Goal: Task Accomplishment & Management: Use online tool/utility

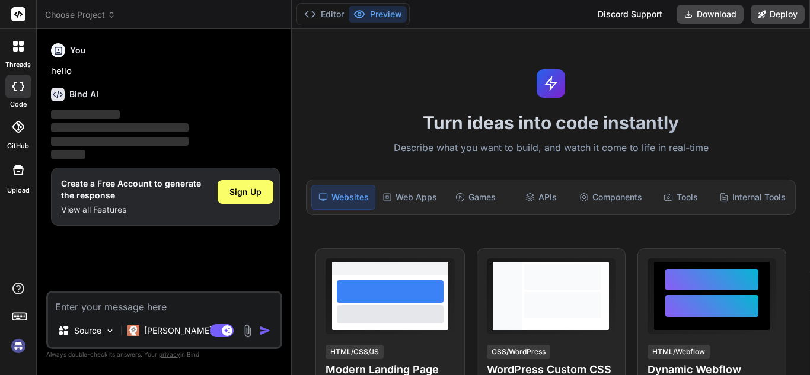
click at [33, 44] on div "threads" at bounding box center [18, 49] width 36 height 41
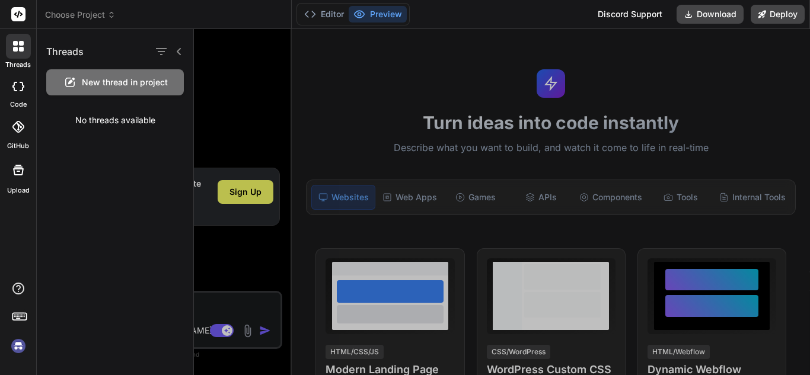
click at [21, 45] on icon at bounding box center [21, 43] width 5 height 5
click at [119, 93] on div "New thread in project" at bounding box center [115, 82] width 138 height 26
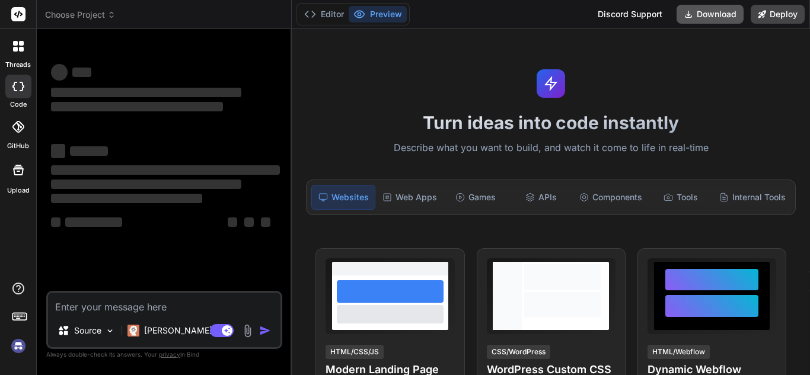
type textarea "x"
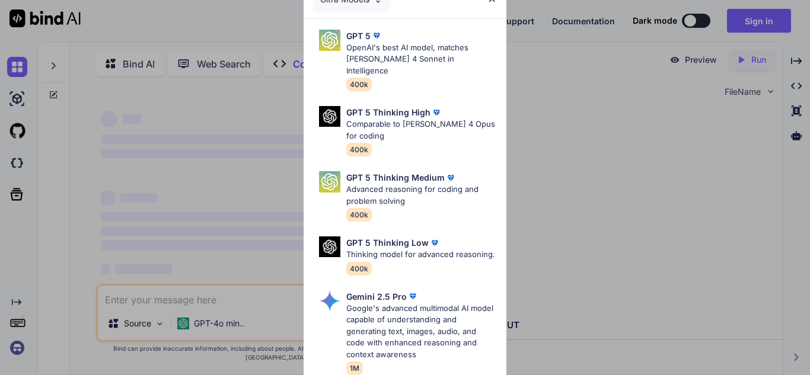
click at [528, 15] on div "Ultra Models GPT 5 OpenAI's best AI model, matches [PERSON_NAME] 4 Sonnet in In…" at bounding box center [405, 187] width 810 height 375
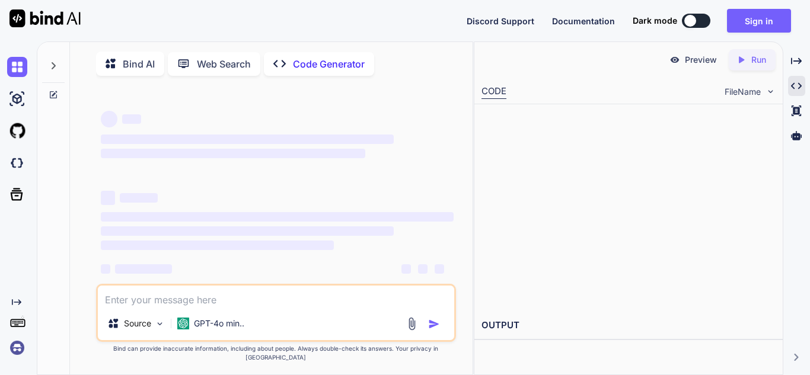
type textarea "x"
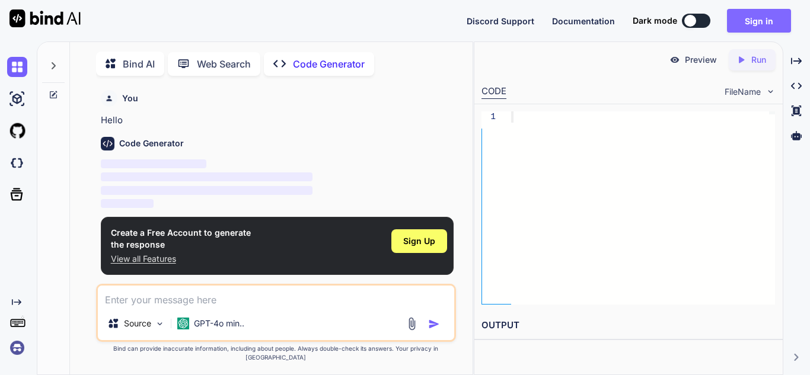
scroll to position [5, 0]
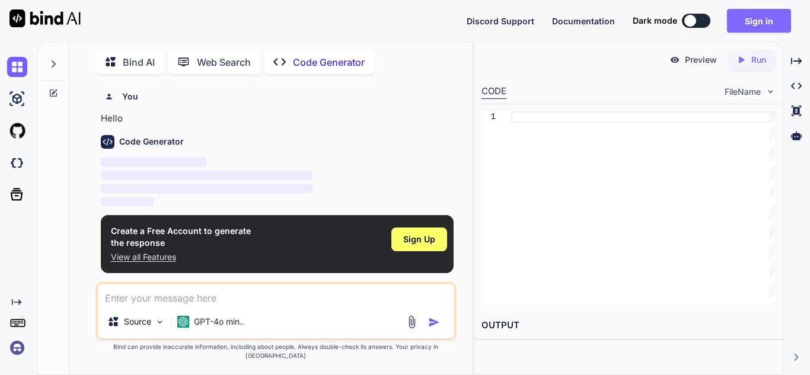
click at [752, 9] on button "Sign in" at bounding box center [759, 21] width 64 height 24
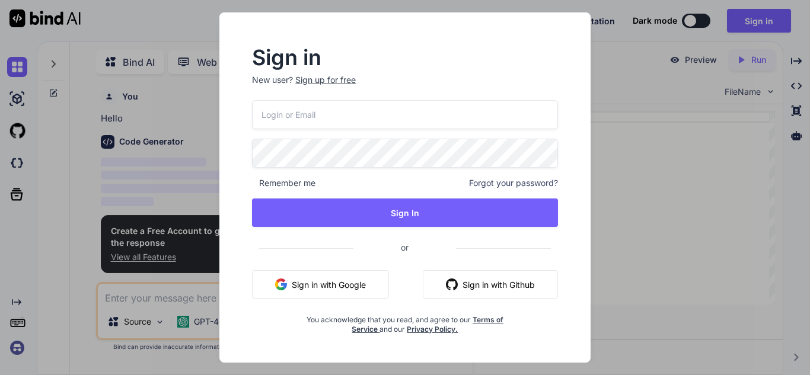
click at [380, 117] on input "email" at bounding box center [405, 114] width 306 height 29
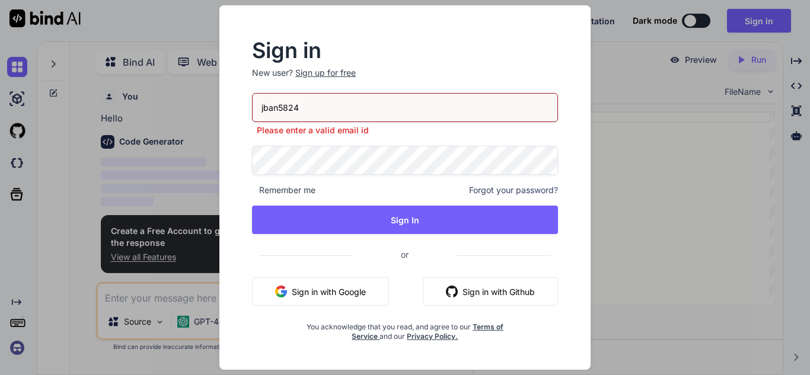
click at [329, 104] on input "jban5824" at bounding box center [405, 107] width 306 height 29
type input "jban5824@jcsnc.org"
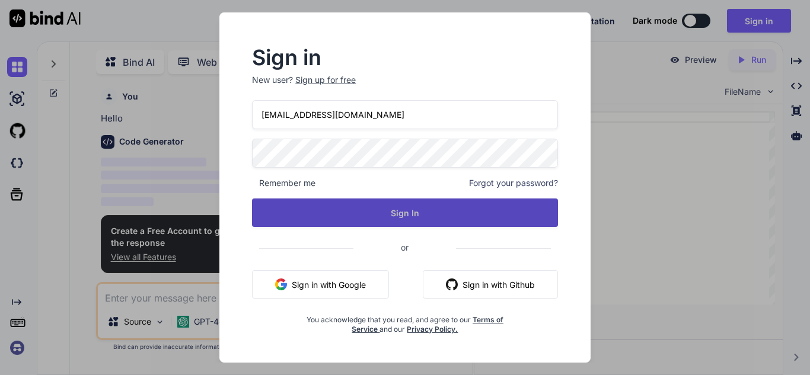
click at [406, 209] on button "Sign In" at bounding box center [405, 213] width 306 height 28
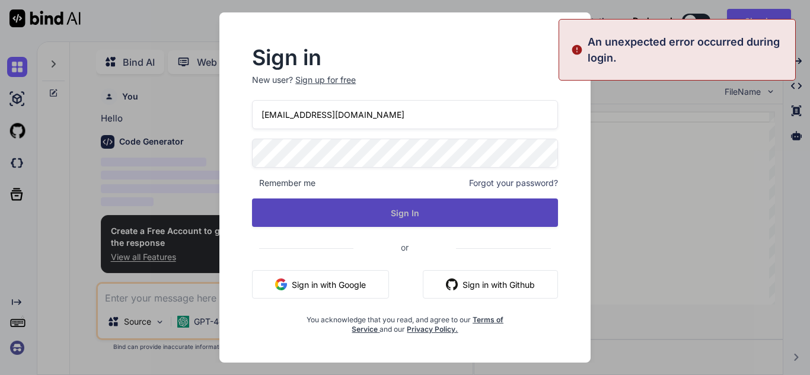
click at [438, 205] on button "Sign In" at bounding box center [405, 213] width 306 height 28
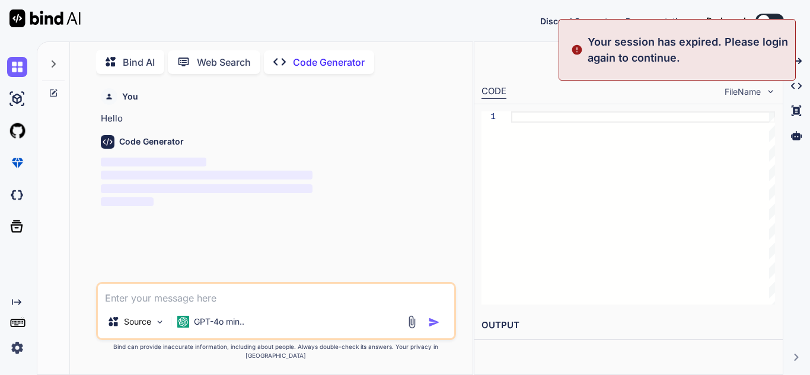
type textarea "x"
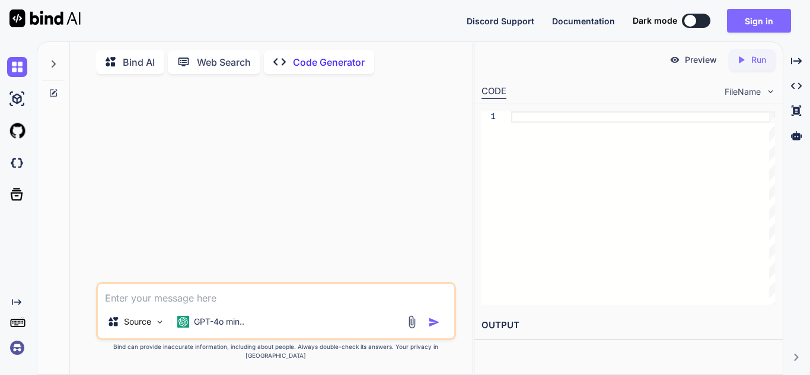
click at [772, 20] on button "Sign in" at bounding box center [759, 21] width 64 height 24
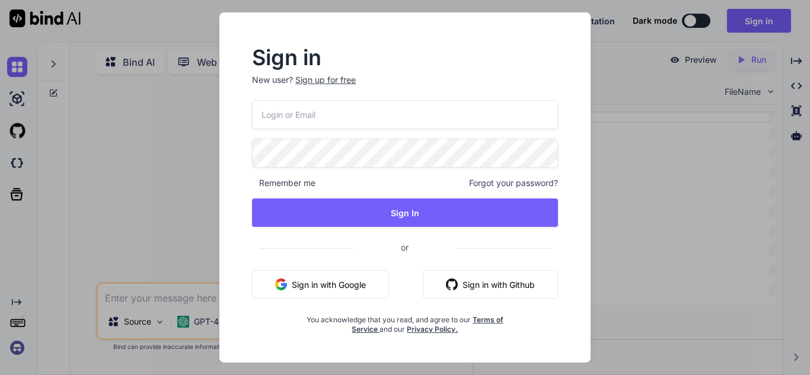
click at [349, 117] on input "email" at bounding box center [405, 114] width 306 height 29
type input "jban5824@jcsnc.org"
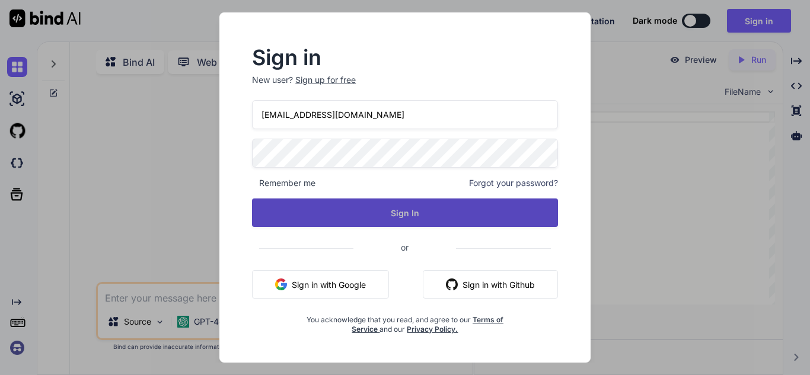
click at [365, 212] on button "Sign In" at bounding box center [405, 213] width 306 height 28
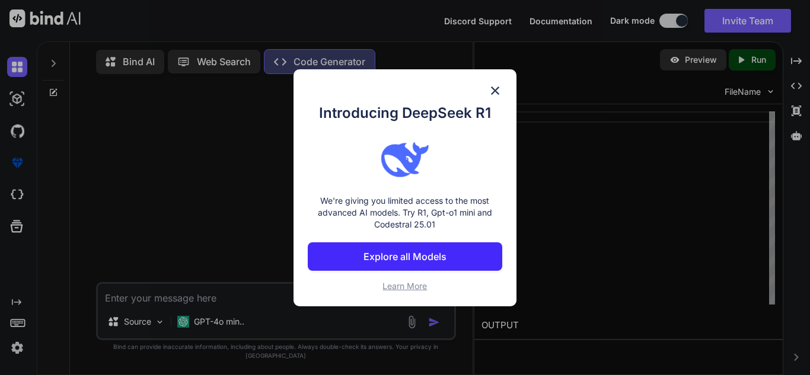
click at [495, 93] on img at bounding box center [495, 91] width 14 height 14
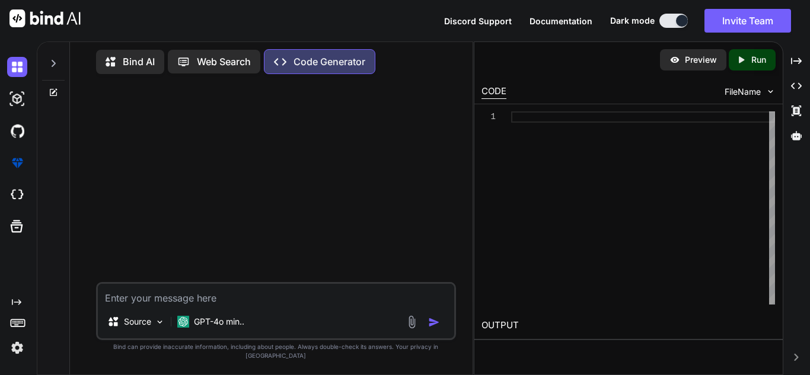
type textarea "x"
click at [158, 305] on textarea at bounding box center [276, 294] width 356 height 21
type textarea "w"
type textarea "x"
type textarea "wr"
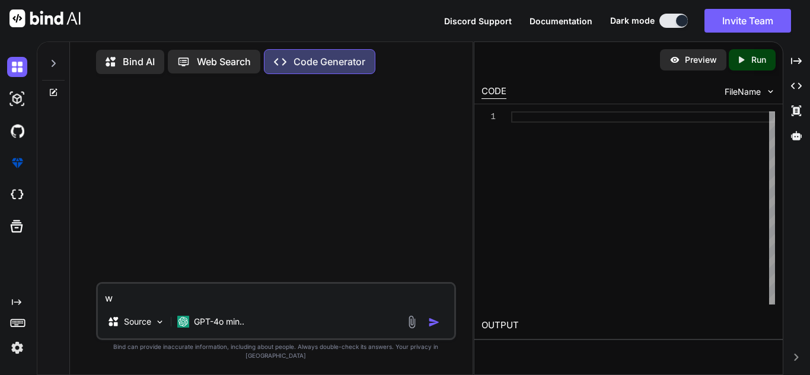
type textarea "x"
type textarea "wri"
type textarea "x"
type textarea "writ"
type textarea "x"
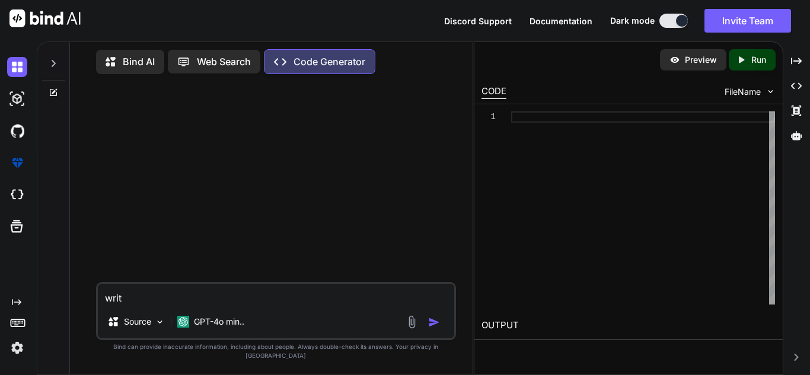
type textarea "write"
type textarea "x"
type textarea "write"
type textarea "x"
type textarea "write e"
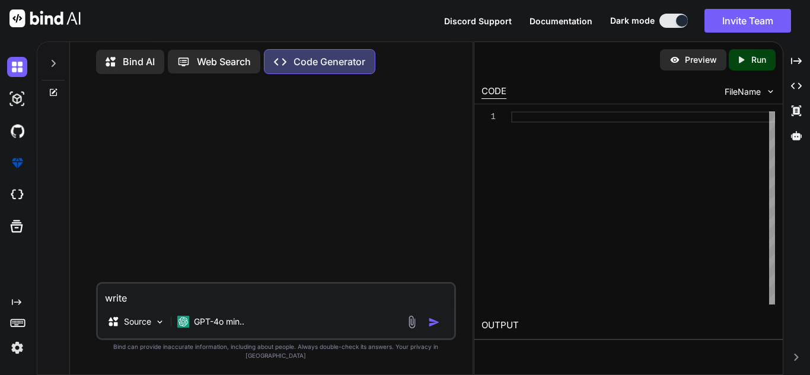
type textarea "x"
type textarea "write"
type textarea "x"
type textarea "write m"
type textarea "x"
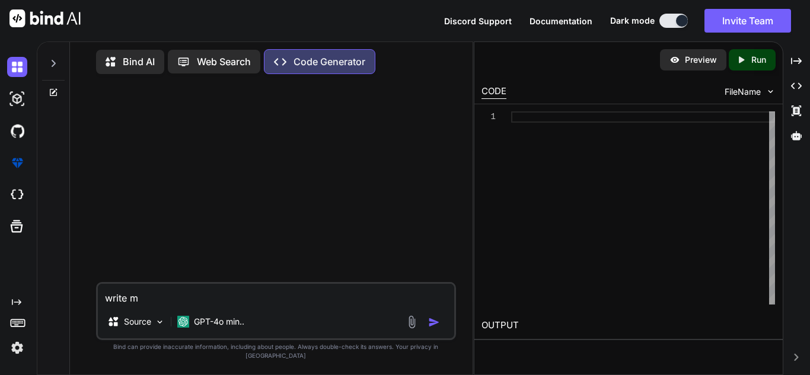
type textarea "write me"
type textarea "x"
type textarea "write me"
type textarea "x"
type textarea "write me"
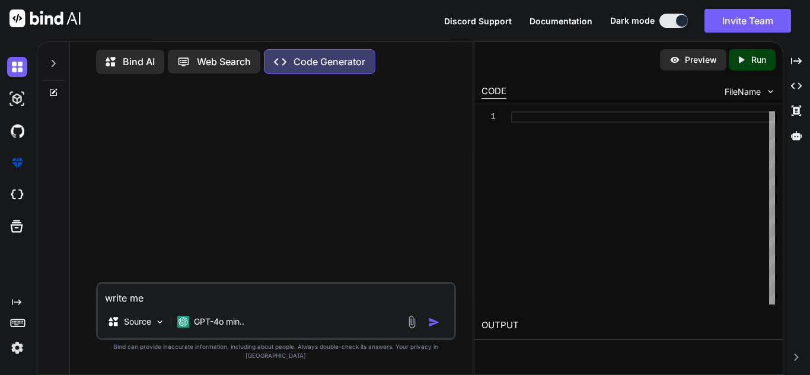
type textarea "x"
type textarea "write me a"
type textarea "x"
type textarea "write me a"
type textarea "x"
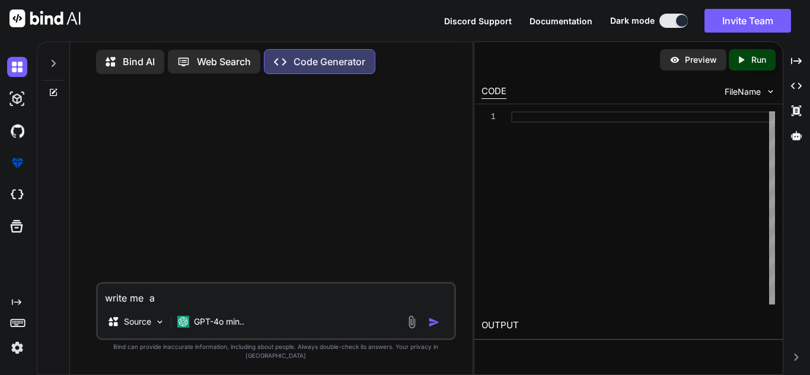
type textarea "write me a j"
type textarea "x"
type textarea "write me a ja"
type textarea "x"
type textarea "write me a jav"
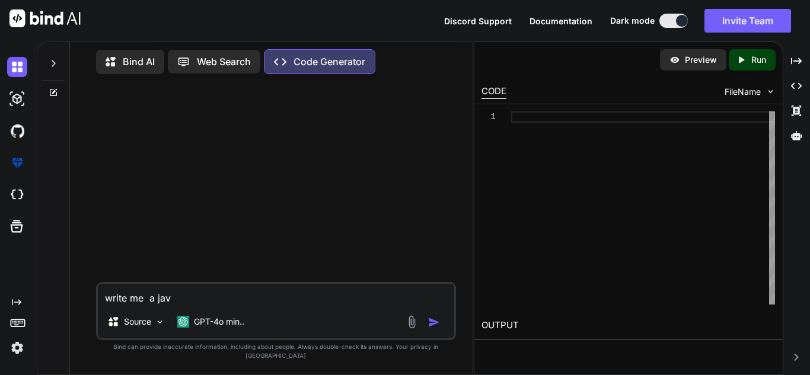
type textarea "x"
type textarea "write me a ja"
type textarea "x"
type textarea "write me a jav"
type textarea "x"
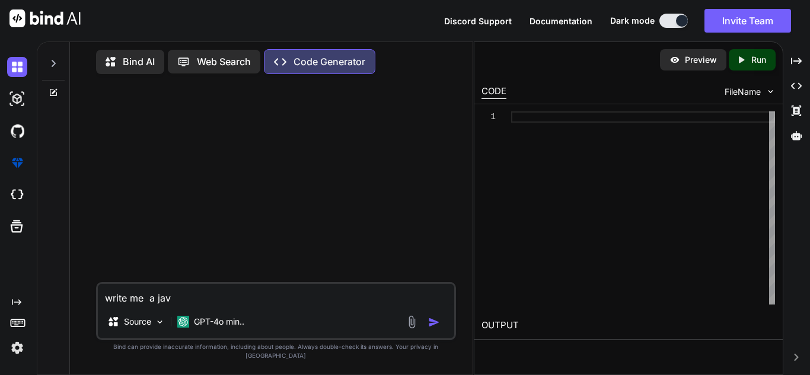
type textarea "write me a java"
type textarea "x"
type textarea "write me a javas"
type textarea "x"
type textarea "write me a javasc"
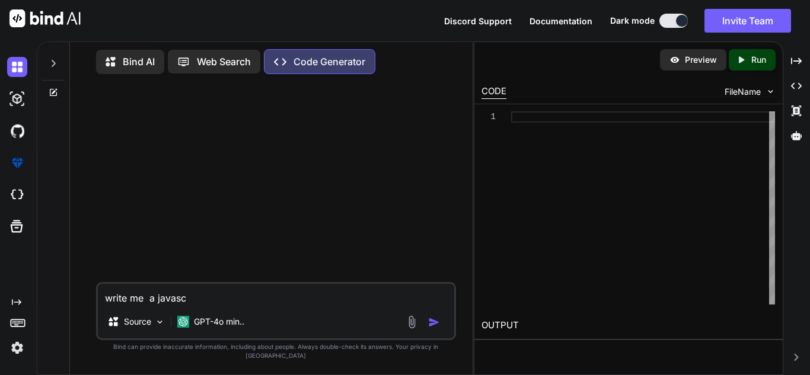
type textarea "x"
type textarea "write me a javascr"
type textarea "x"
type textarea "write me a javascri"
type textarea "x"
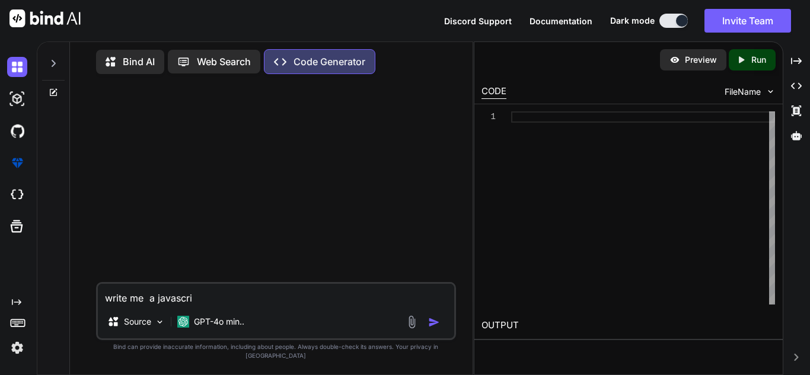
type textarea "write me a javascrip"
type textarea "x"
type textarea "write me a javascript"
type textarea "x"
type textarea "write me a javascript"
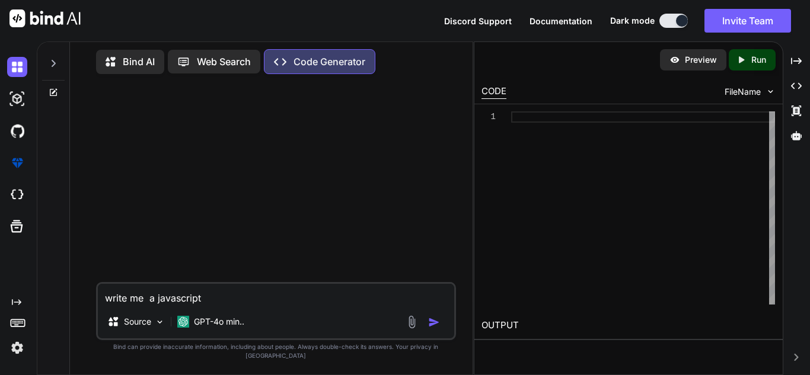
type textarea "x"
type textarea "write me a javascript c"
type textarea "x"
type textarea "write me a javascript co"
type textarea "x"
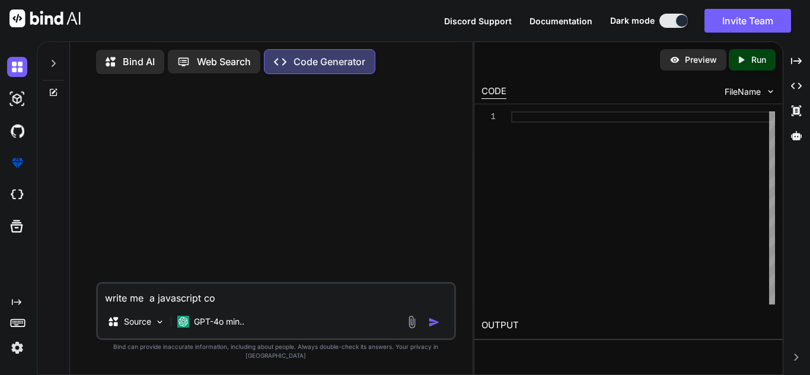
type textarea "write me a javascript cod"
type textarea "x"
type textarea "write me a javascript code"
type textarea "x"
type textarea "write me a javascript code"
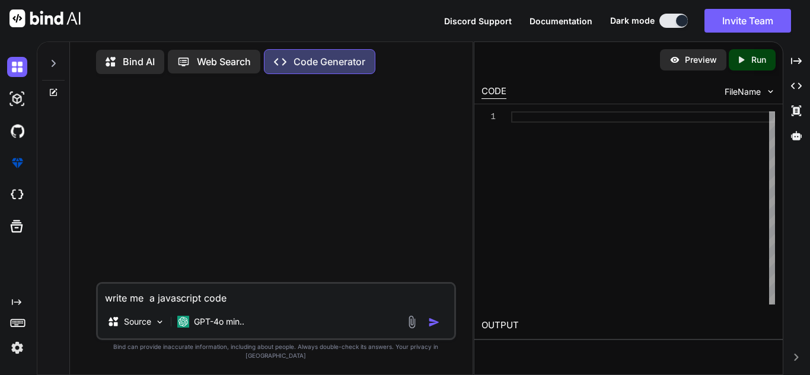
type textarea "x"
type textarea "write me a javascript code f"
type textarea "x"
type textarea "write me a javascript code fo"
type textarea "x"
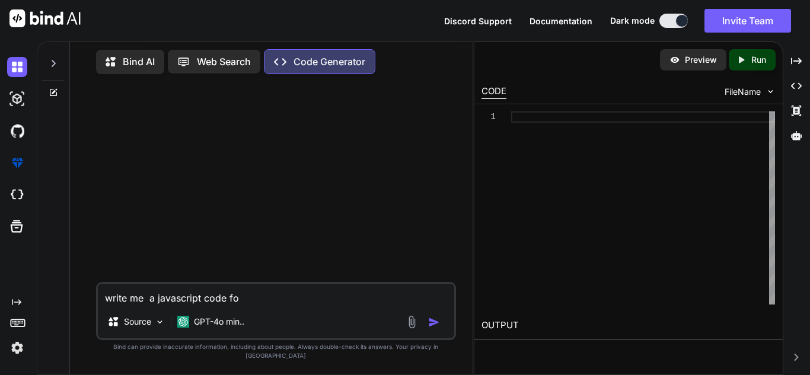
type textarea "write me a javascript code for"
type textarea "x"
type textarea "write me a javascript code for"
type textarea "x"
type textarea "write me a javascript code for a"
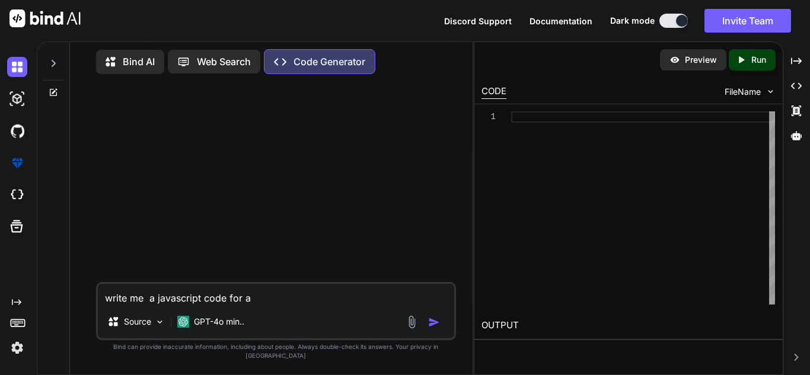
type textarea "x"
type textarea "write me a javascript code for a"
type textarea "x"
type textarea "write me a javascript code for a f"
type textarea "x"
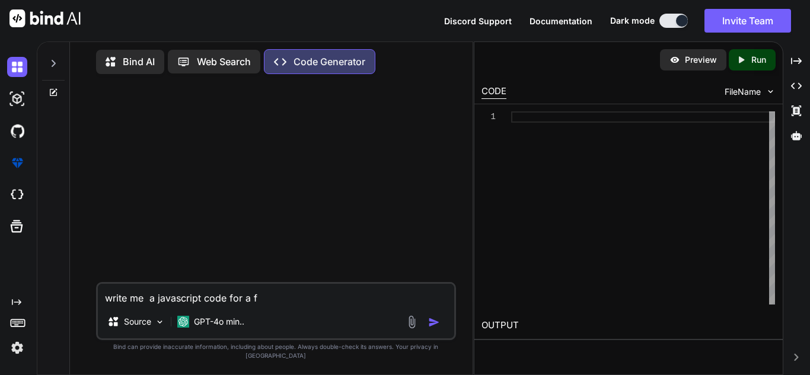
type textarea "write me a javascript code for a fu"
type textarea "x"
type textarea "write me a javascript code for a ful"
type textarea "x"
type textarea "write me a javascript code for a full"
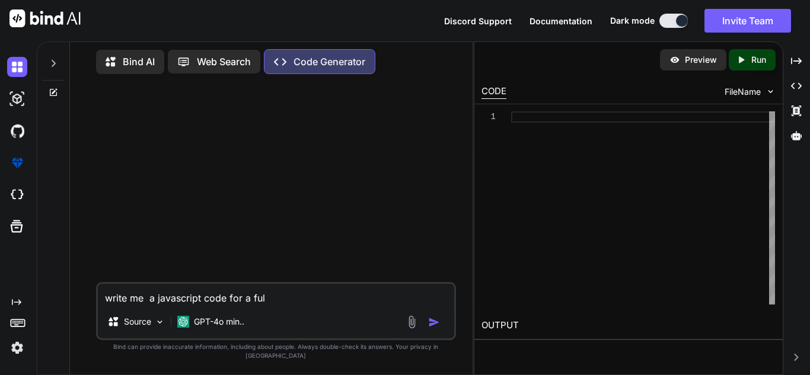
type textarea "x"
type textarea "write me a javascript code for a full"
type textarea "x"
type textarea "write me a javascript code for a full c"
type textarea "x"
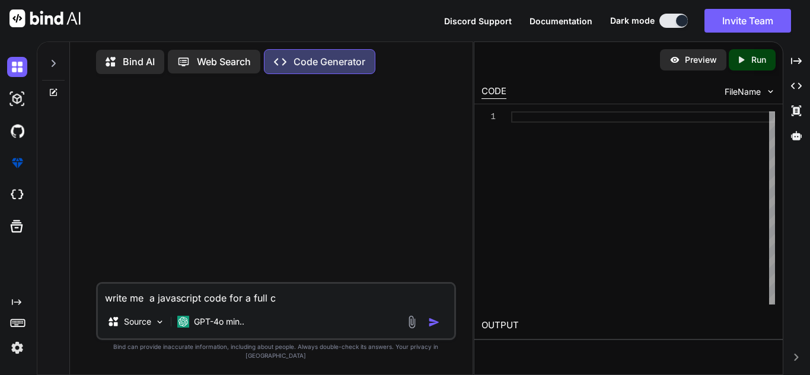
type textarea "write me a javascript code for a full cl"
type textarea "x"
type textarea "write me a javascript code for a full cli"
type textarea "x"
type textarea "write me a javascript code for a full clic"
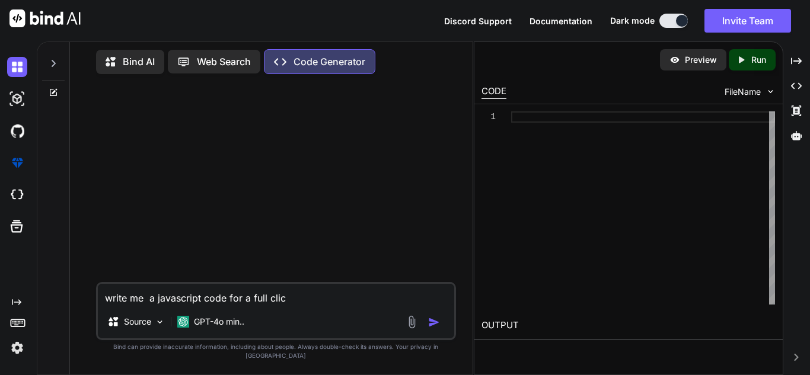
type textarea "x"
type textarea "write me a javascript code for a full click"
type textarea "x"
type textarea "write me a javascript code for a full clicke"
type textarea "x"
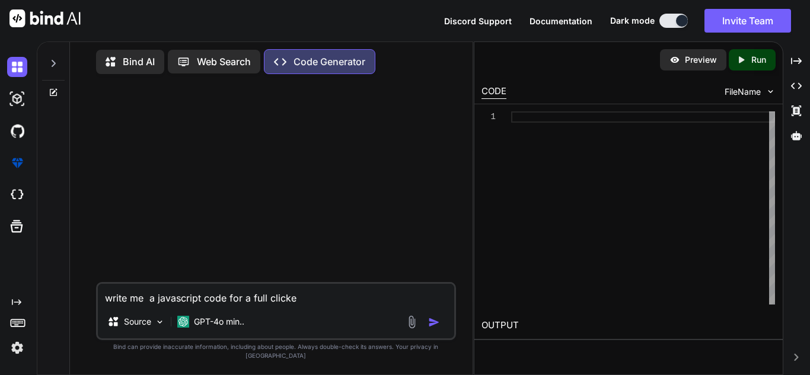
type textarea "write me a javascript code for a full clicker"
type textarea "x"
type textarea "write me a javascript code for a full clicker"
type textarea "x"
type textarea "write me a javascript code for a full clicker"
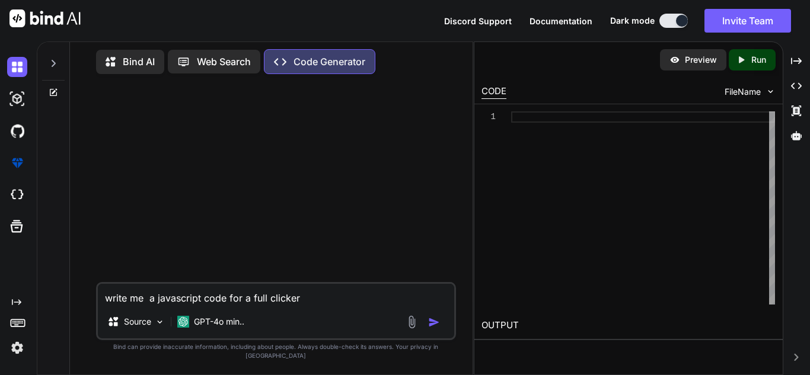
type textarea "x"
type textarea "write me a javascript code for a full clicker"
type textarea "x"
type textarea "write me a javascript code for a full clicker g"
type textarea "x"
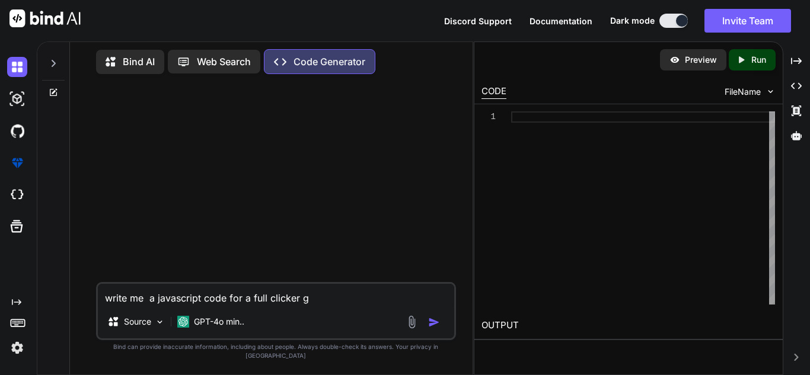
type textarea "write me a javascript code for a full clicker ga"
type textarea "x"
type textarea "write me a javascript code for a full clicker gam"
type textarea "x"
type textarea "write me a javascript code for a full clicker game"
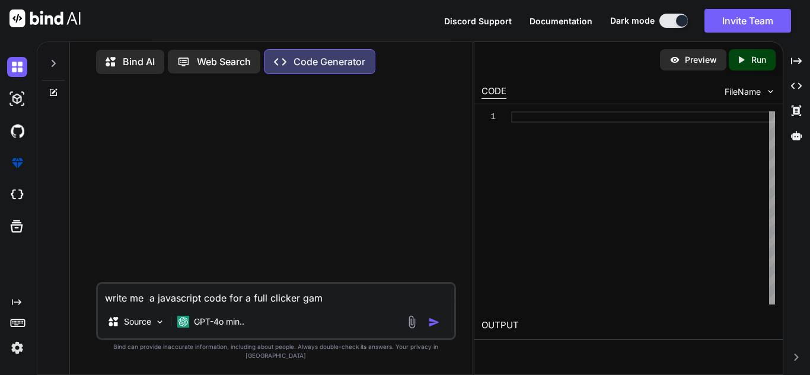
type textarea "x"
type textarea "write me a javascript code for a full clicker game"
type textarea "x"
type textarea "write me a javascript code for a full clicker game w"
type textarea "x"
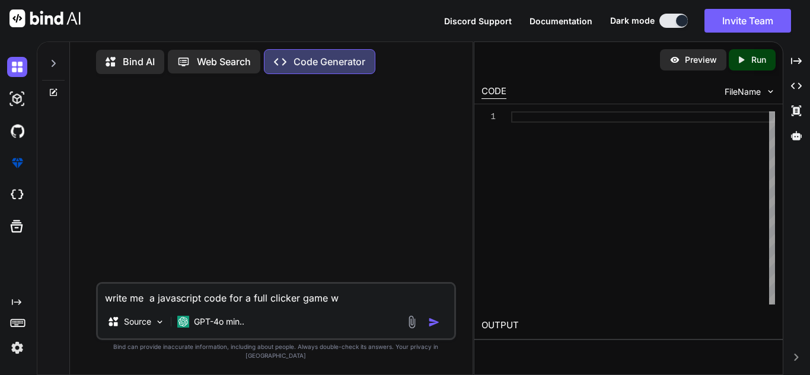
type textarea "write me a javascript code for a full clicker game wh"
type textarea "x"
type textarea "write me a javascript code for a full clicker game whe"
type textarea "x"
type textarea "write me a javascript code for a full clicker game wher"
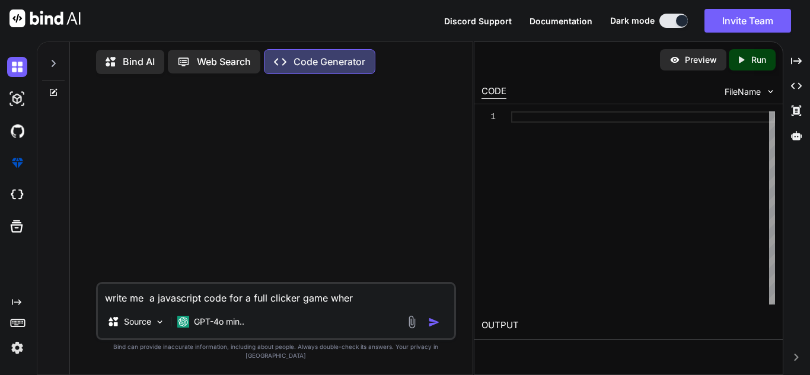
type textarea "x"
type textarea "write me a javascript code for a full clicker game where"
type textarea "x"
type textarea "write me a javascript code for a full clicker game where"
type textarea "x"
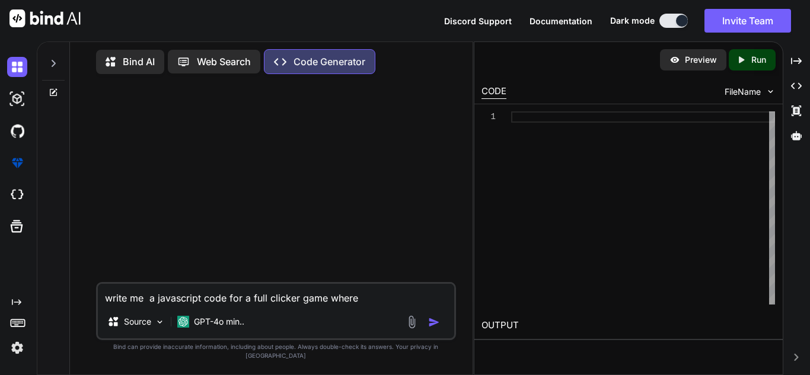
type textarea "write me a javascript code for a full clicker game where y"
type textarea "x"
type textarea "write me a javascript code for a full clicker game where yo"
type textarea "x"
type textarea "write me a javascript code for a full clicker game where you"
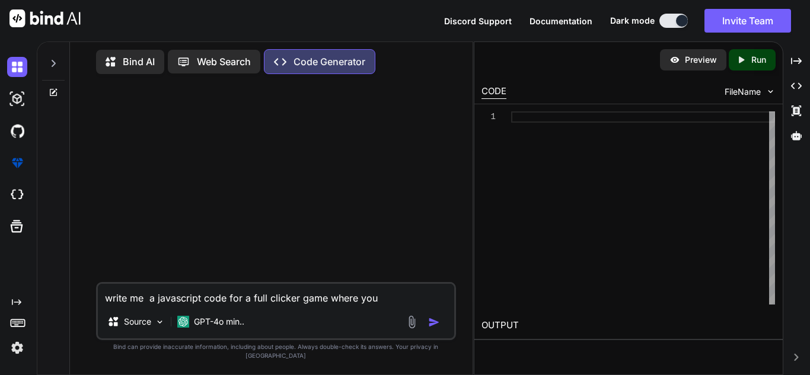
type textarea "x"
type textarea "write me a javascript code for a full clicker game where you"
type textarea "x"
type textarea "write me a javascript code for a full clicker game where you l"
type textarea "x"
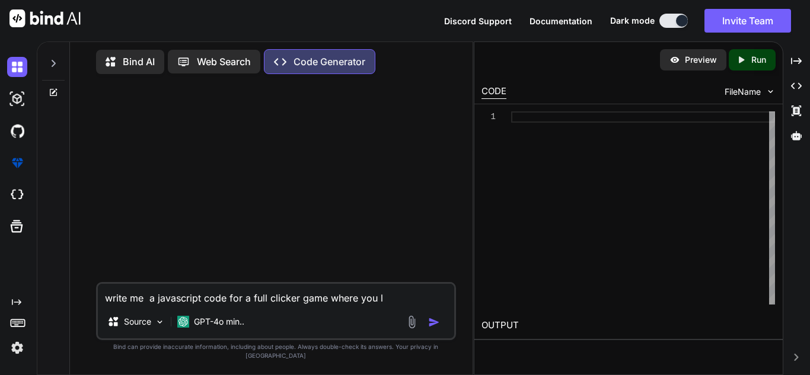
type textarea "write me a javascript code for a full clicker game where you"
type textarea "x"
type textarea "write me a javascript code for a full clicker game where you c"
type textarea "x"
type textarea "write me a javascript code for a full clicker game where you cl"
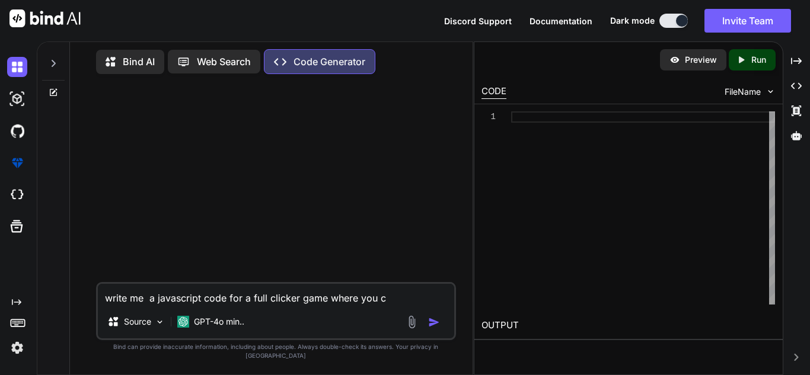
type textarea "x"
type textarea "write me a javascript code for a full clicker game where you cli"
type textarea "x"
type textarea "write me a javascript code for a full clicker game where you clic"
type textarea "x"
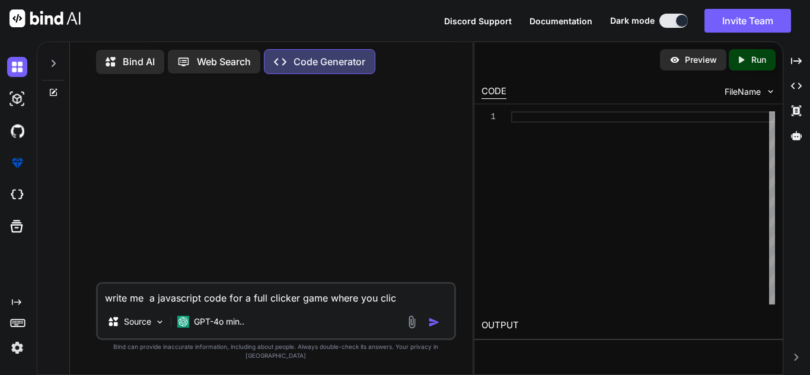
type textarea "write me a javascript code for a full clicker game where you click"
type textarea "x"
type textarea "write me a javascript code for a full clicker game where you click"
type textarea "x"
type textarea "write me a javascript code for a full clicker game where you click a"
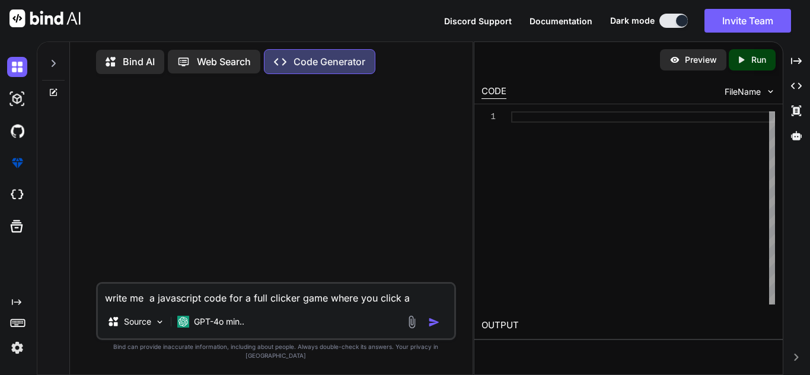
type textarea "x"
type textarea "write me a javascript code for a full clicker game where you click a"
type textarea "x"
type textarea "write me a javascript code for a full clicker game where you click a t"
type textarea "x"
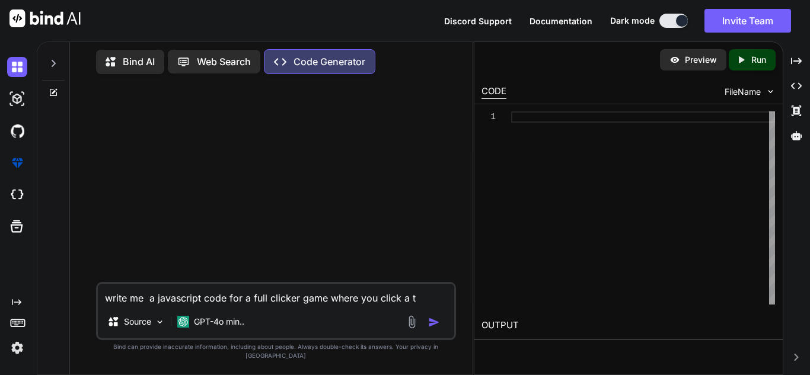
type textarea "write me a javascript code for a full clicker game where you click a th"
type textarea "x"
type textarea "write me a javascript code for a full clicker game where you click a thu"
type textarea "x"
type textarea "write me a javascript code for a full clicker game where you click a thum"
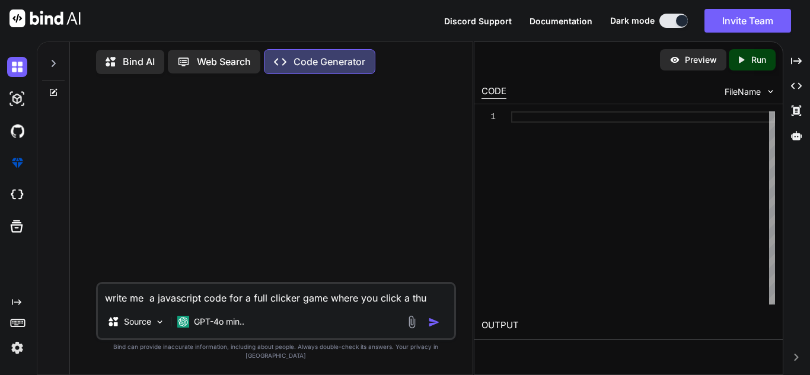
type textarea "x"
type textarea "write me a javascript code for a full clicker game where you click a thumb"
type textarea "x"
type textarea "write me a javascript code for a full clicker game where you click a thumbs"
type textarea "x"
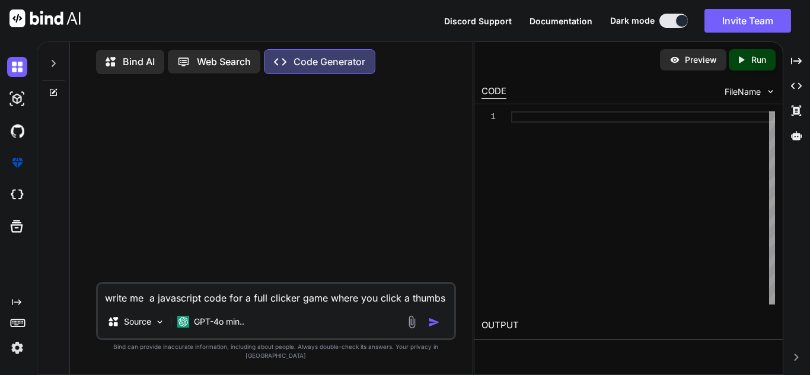
type textarea "write me a javascript code for a full clicker game where you click a thumbs"
type textarea "x"
type textarea "write me a javascript code for a full clicker game where you click a thumbs u"
type textarea "x"
type textarea "write me a javascript code for a full clicker game where you click a thumbs up"
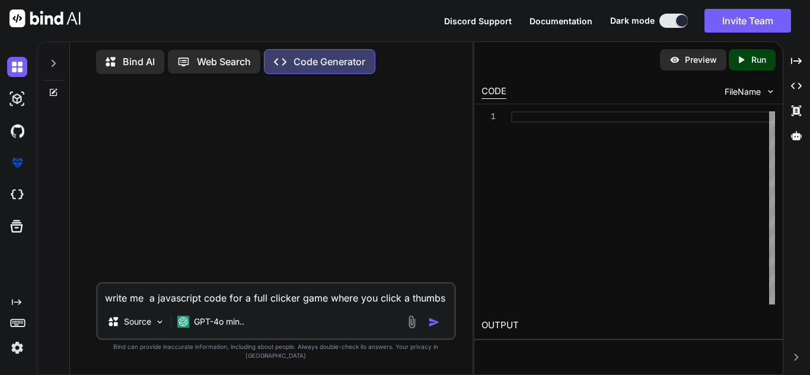
type textarea "x"
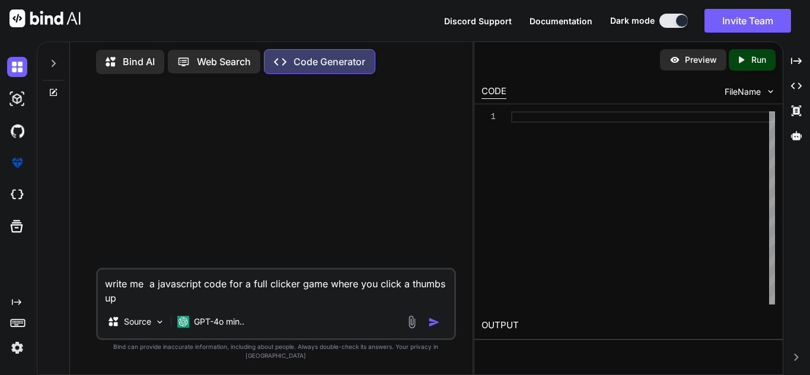
type textarea "write me a javascript code for a full clicker game where you click a thumbs up"
type textarea "x"
type textarea "write me a javascript code for a full clicker game where you click a thumbs up b"
type textarea "x"
type textarea "write me a javascript code for a full clicker game where you click a thumbs up …"
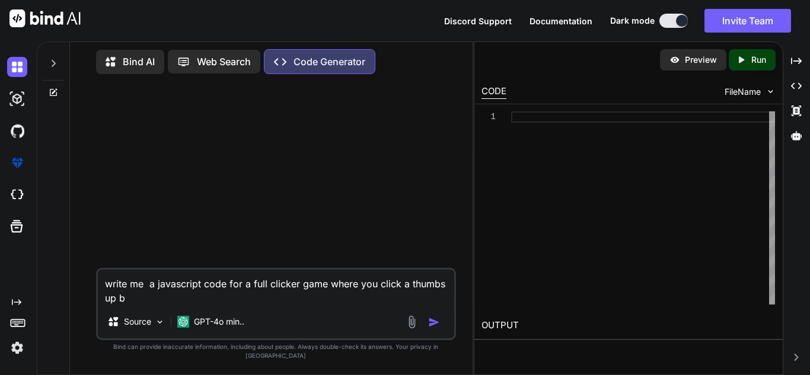
type textarea "x"
type textarea "write me a javascript code for a full clicker game where you click a thumbs up …"
type textarea "x"
type textarea "write me a javascript code for a full clicker game where you click a thumbs up …"
type textarea "x"
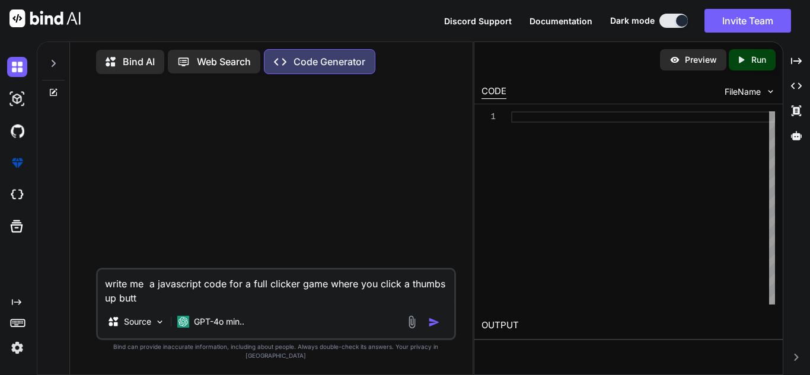
type textarea "write me a javascript code for a full clicker game where you click a thumbs up …"
type textarea "x"
type textarea "write me a javascript code for a full clicker game where you click a thumbs up …"
type textarea "x"
type textarea "write me a javascript code for a full clicker game where you click a thumbs up …"
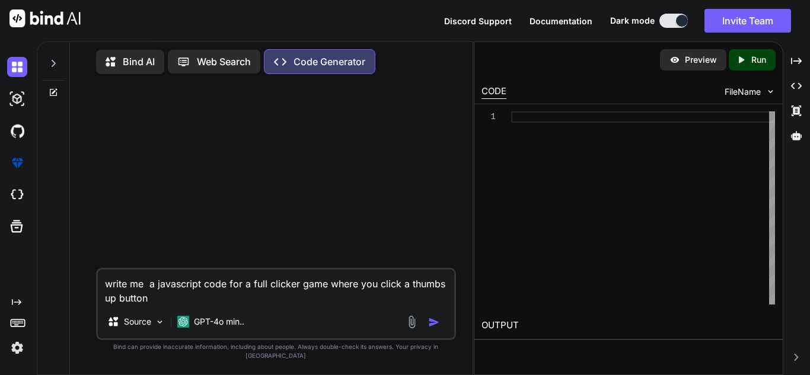
type textarea "x"
type textarea "write me a javascript code for a full clicker game where you click a thumbs up …"
type textarea "x"
type textarea "write me a javascript code for a full clicker game where you click a thumbs up …"
type textarea "x"
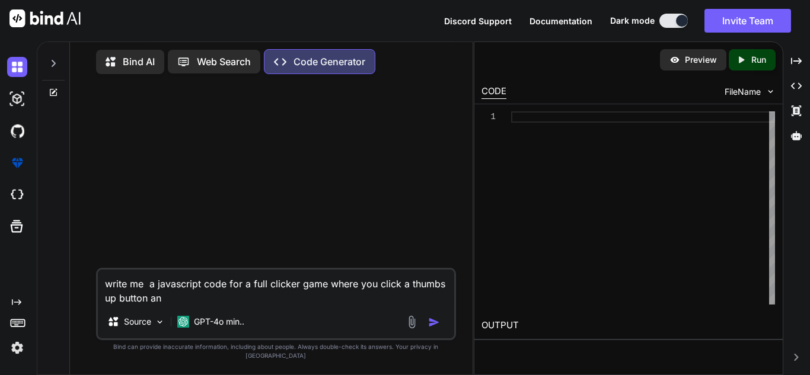
type textarea "write me a javascript code for a full clicker game where you click a thumbs up …"
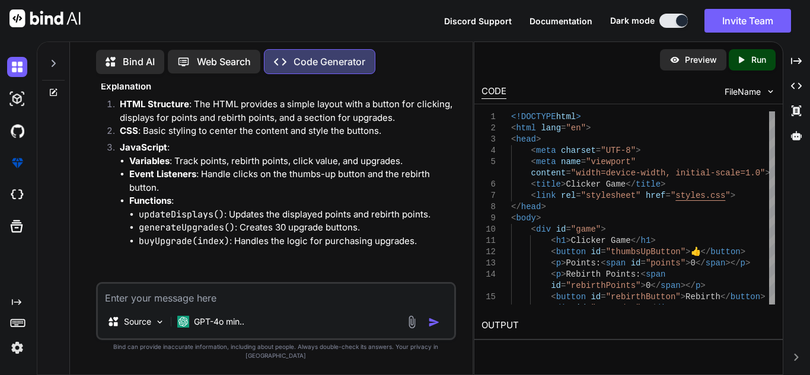
scroll to position [1159, 0]
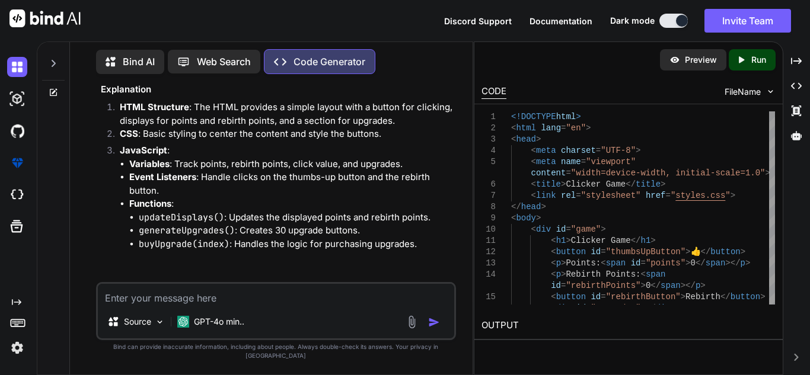
click at [308, 301] on textarea at bounding box center [276, 294] width 356 height 21
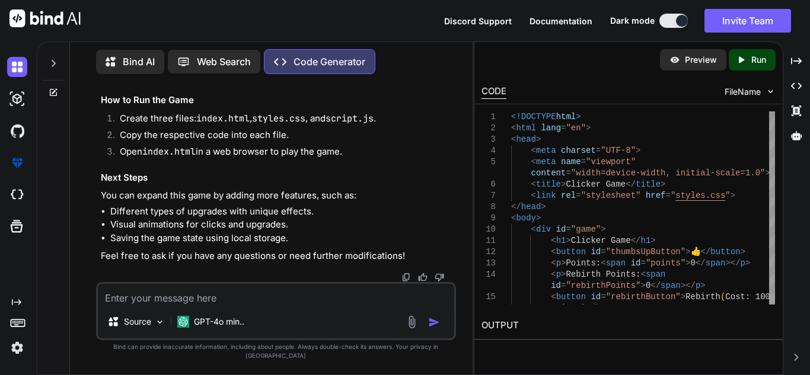
scroll to position [3843, 0]
click at [272, 305] on textarea at bounding box center [276, 294] width 356 height 21
click at [253, 301] on textarea at bounding box center [276, 294] width 356 height 21
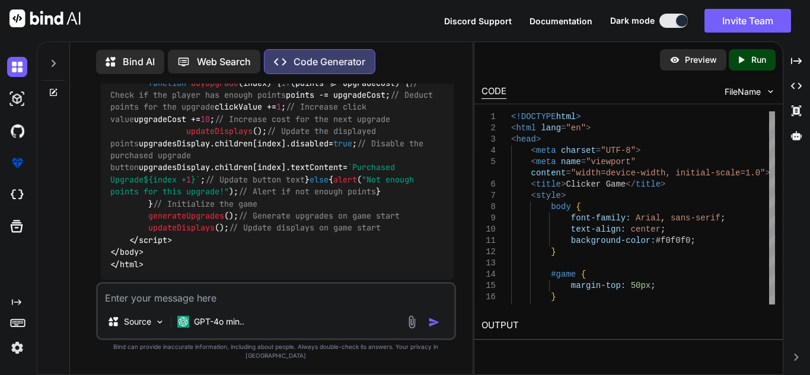
scroll to position [4135, 0]
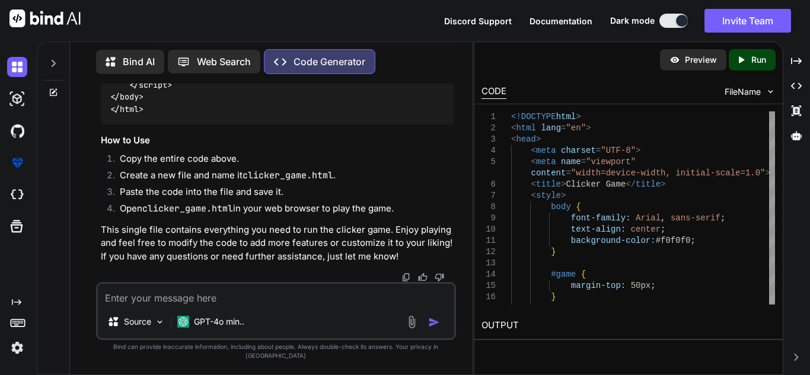
scroll to position [5211, 0]
click at [249, 305] on textarea at bounding box center [276, 294] width 356 height 21
click at [229, 334] on div "GPT-4o min.." at bounding box center [211, 322] width 76 height 24
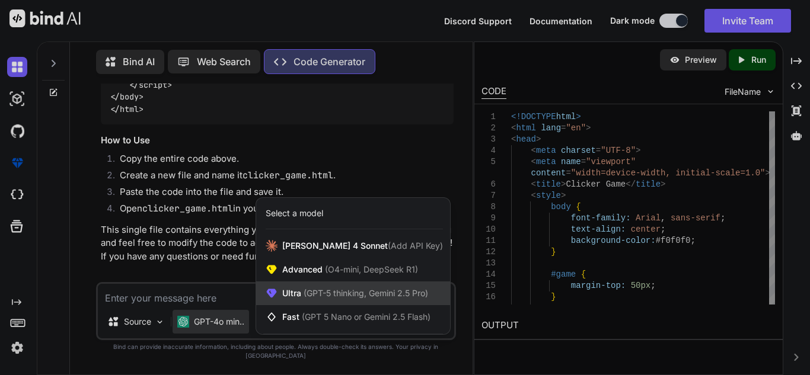
click at [350, 298] on span "(GPT-5 thinking, Gemini 2.5 Pro)" at bounding box center [364, 293] width 127 height 10
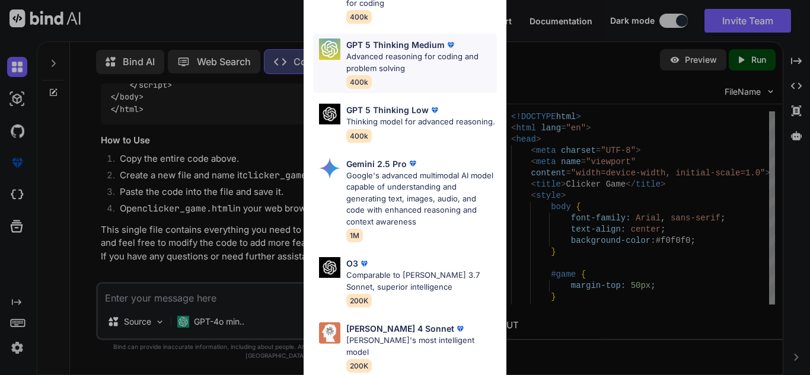
scroll to position [131, 0]
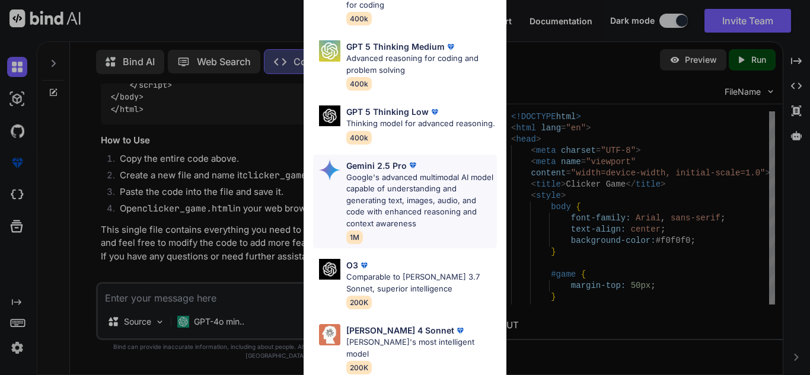
click at [452, 189] on p "Google's advanced multimodal AI model capable of understanding and generating t…" at bounding box center [421, 201] width 151 height 58
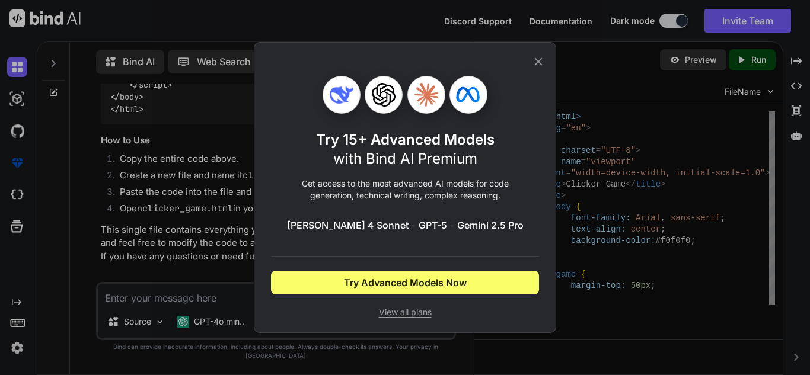
scroll to position [0, 0]
click at [546, 53] on div "Try 15+ Advanced Models with Bind AI Premium Get access to the most advanced AI…" at bounding box center [405, 187] width 302 height 291
click at [544, 55] on icon at bounding box center [538, 61] width 13 height 13
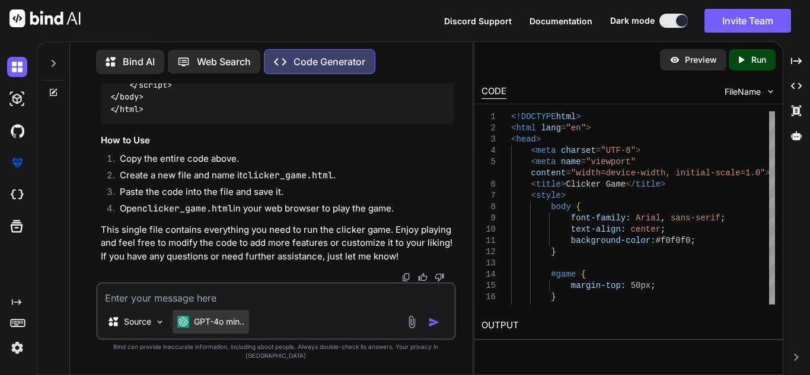
click at [220, 321] on div "GPT-4o min.." at bounding box center [211, 322] width 76 height 24
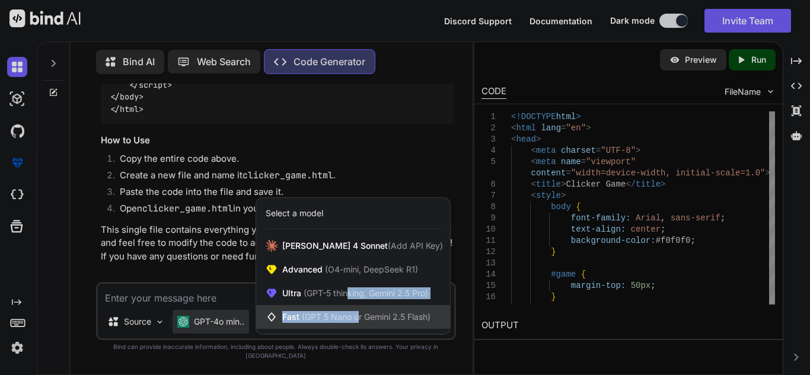
drag, startPoint x: 348, startPoint y: 311, endPoint x: 360, endPoint y: 326, distance: 19.4
click at [360, 326] on div "Claude 4 Sonnet (Add API Key) Advanced (O4-mini, DeepSeek R1) Ultra (GPT-5 thin…" at bounding box center [353, 281] width 194 height 95
click at [360, 322] on span "(GPT 5 Nano or Gemini 2.5 Flash)" at bounding box center [366, 317] width 129 height 10
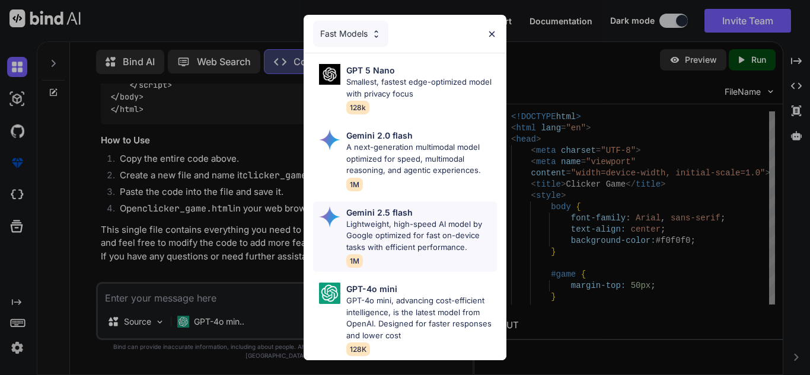
click at [464, 224] on p "Lightweight, high-speed AI model by Google optimized for fast on-device tasks w…" at bounding box center [421, 236] width 151 height 35
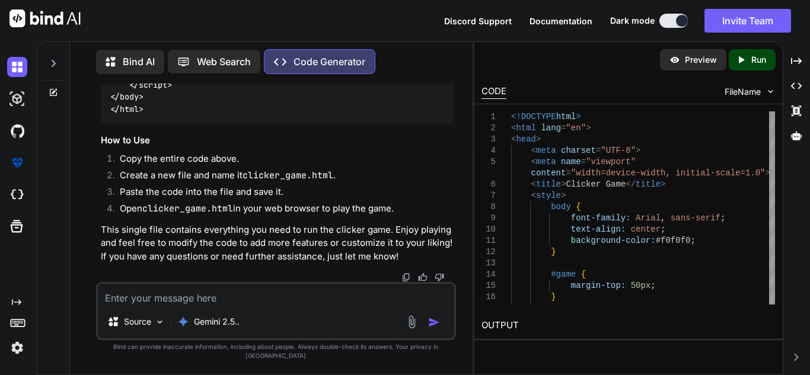
click at [248, 303] on textarea at bounding box center [276, 294] width 356 height 21
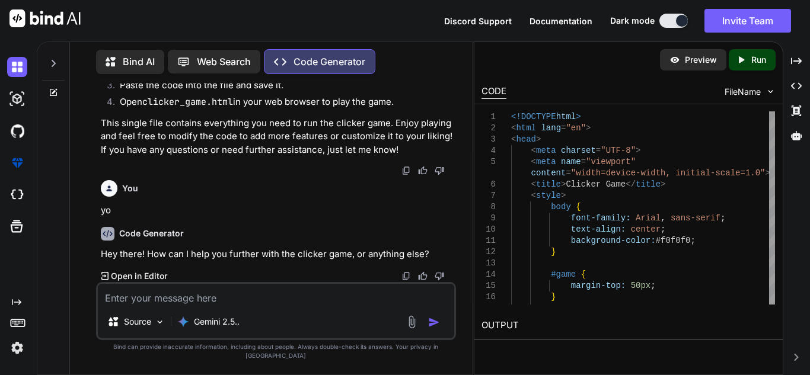
scroll to position [5797, 0]
click at [224, 305] on textarea at bounding box center [276, 294] width 356 height 21
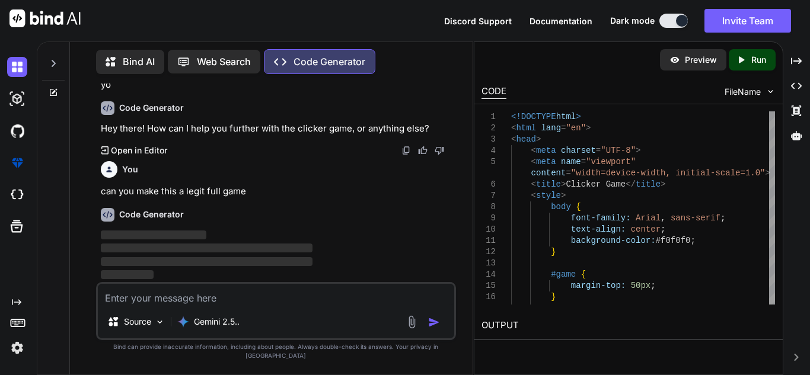
scroll to position [5923, 0]
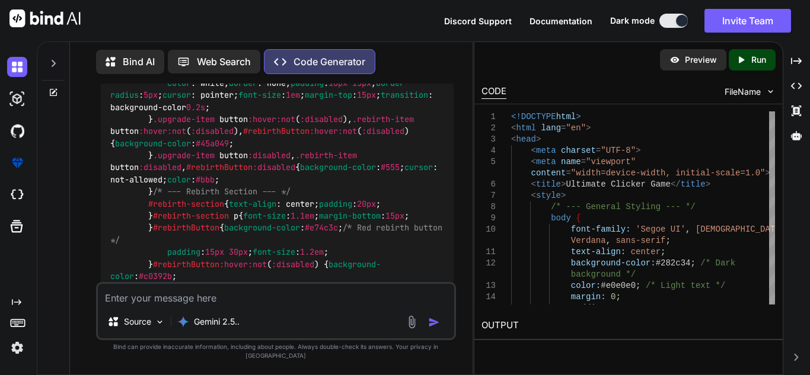
click at [107, 50] on div "Bind AI" at bounding box center [130, 62] width 68 height 24
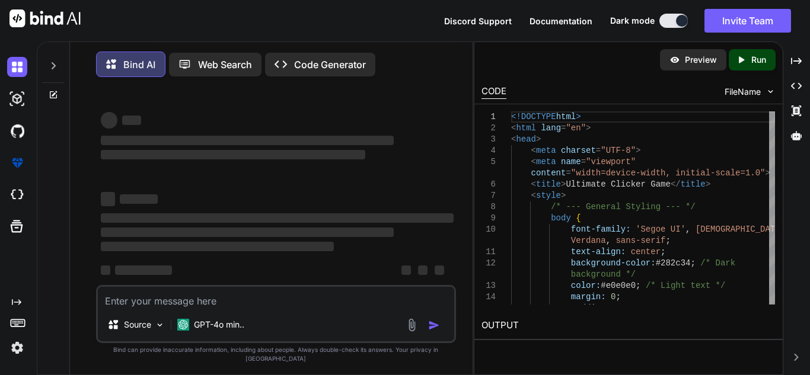
click at [210, 308] on textarea at bounding box center [276, 297] width 356 height 21
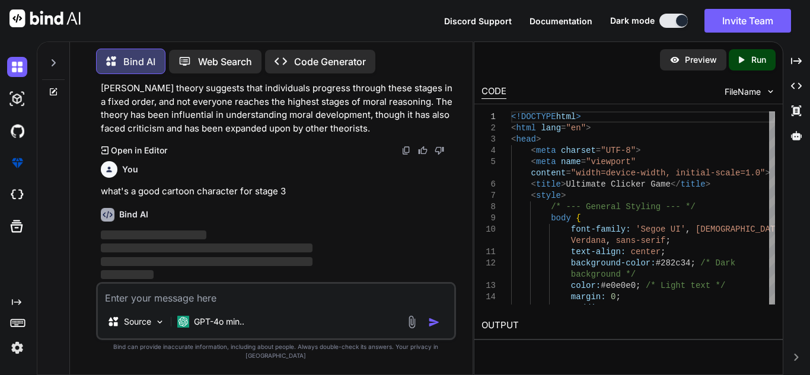
scroll to position [739, 0]
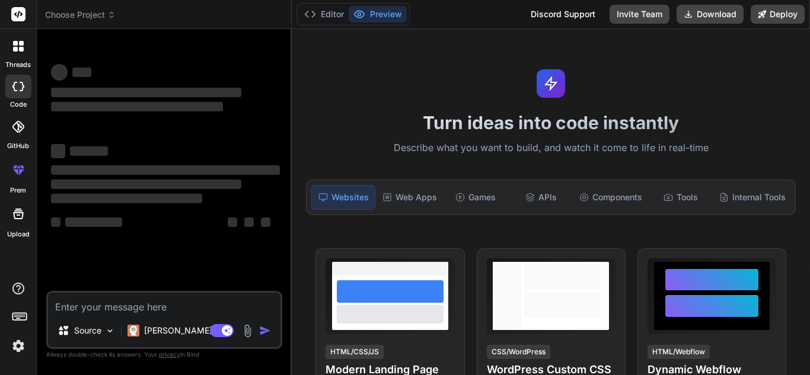
type textarea "x"
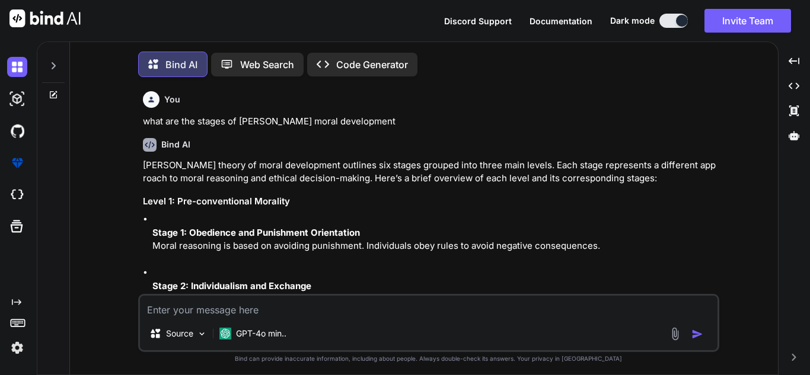
type textarea "x"
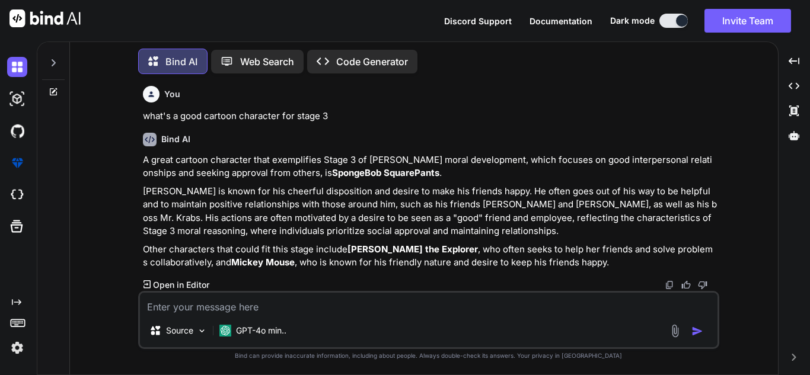
scroll to position [717, 0]
type textarea "g"
type textarea "x"
type textarea "go"
type textarea "x"
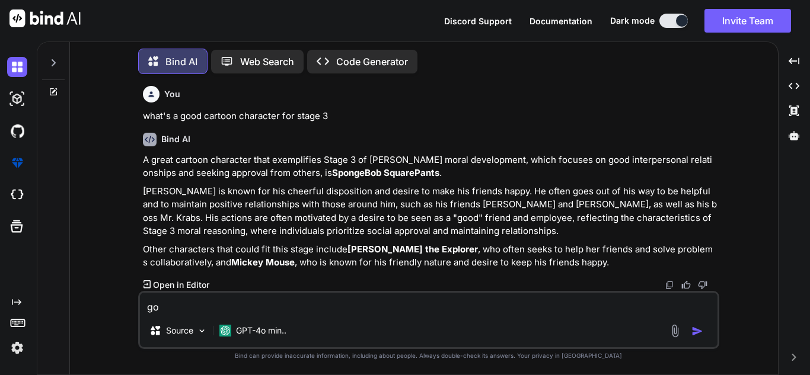
type textarea "goo"
type textarea "x"
type textarea "good"
type textarea "x"
type textarea "goodd"
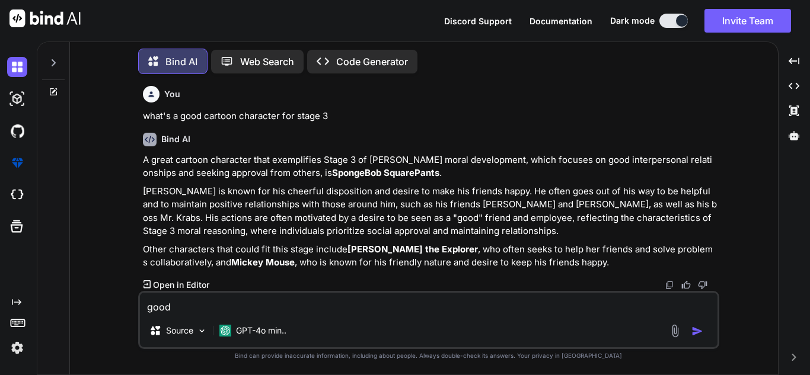
type textarea "x"
type textarea "good"
type textarea "x"
type textarea "good c"
type textarea "x"
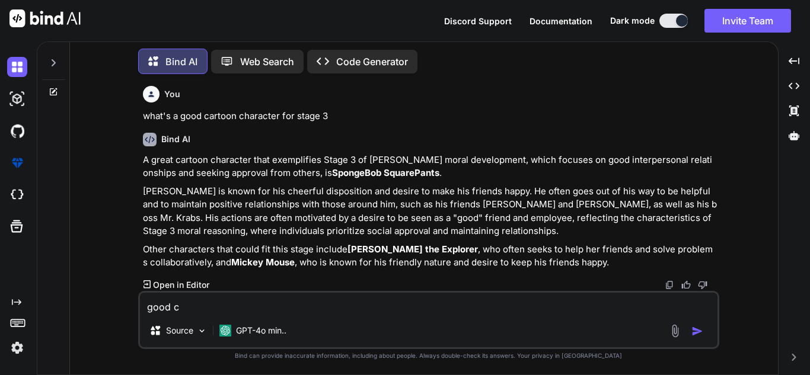
type textarea "good ca"
type textarea "x"
type textarea "good c"
type textarea "x"
type textarea "good ca"
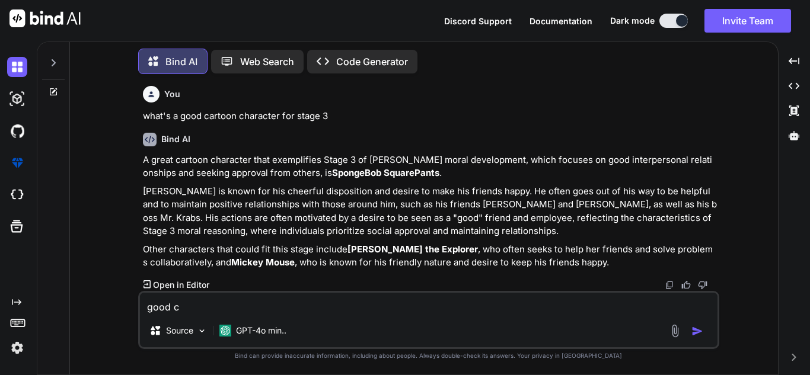
type textarea "x"
type textarea "good car"
type textarea "x"
type textarea "good cart"
type textarea "x"
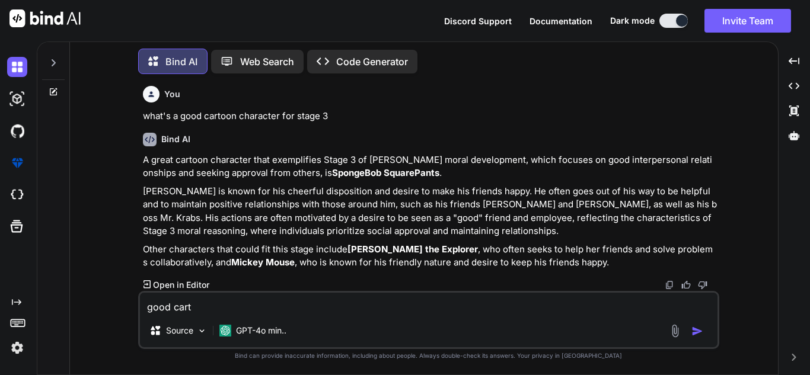
type textarea "good carto"
type textarea "x"
type textarea "good cartoo"
type textarea "x"
type textarea "good cartoon"
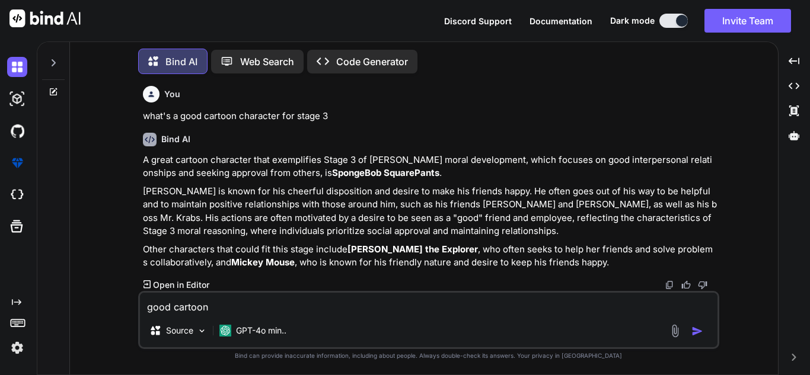
type textarea "x"
type textarea "good cartoon"
type textarea "x"
type textarea "good cartoon c"
type textarea "x"
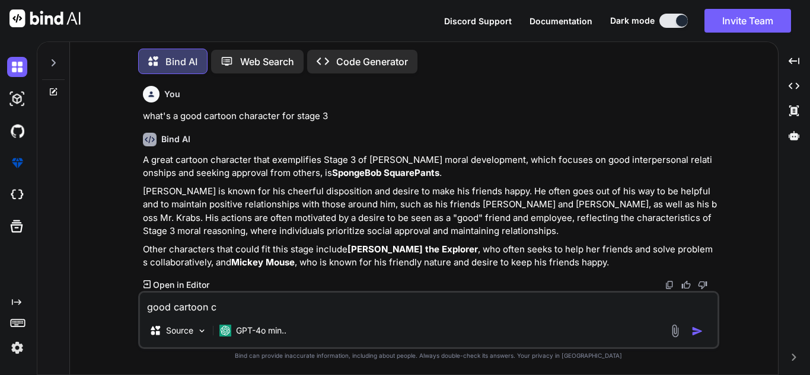
type textarea "good cartoon ch"
type textarea "x"
type textarea "good cartoon cha"
type textarea "x"
type textarea "good cartoon char"
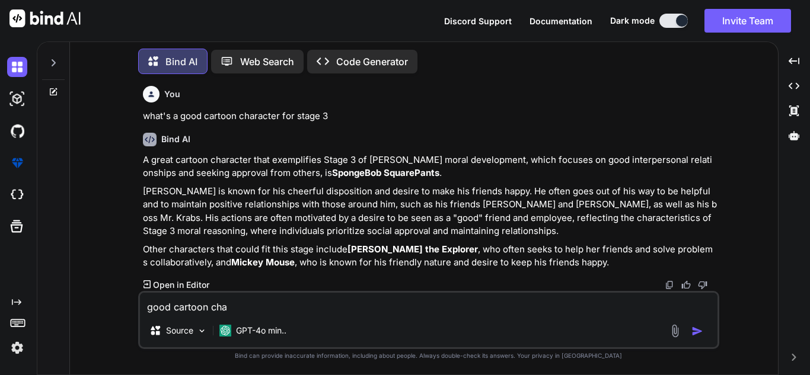
type textarea "x"
type textarea "good cartoon chara"
type textarea "x"
type textarea "good cartoon charac"
type textarea "x"
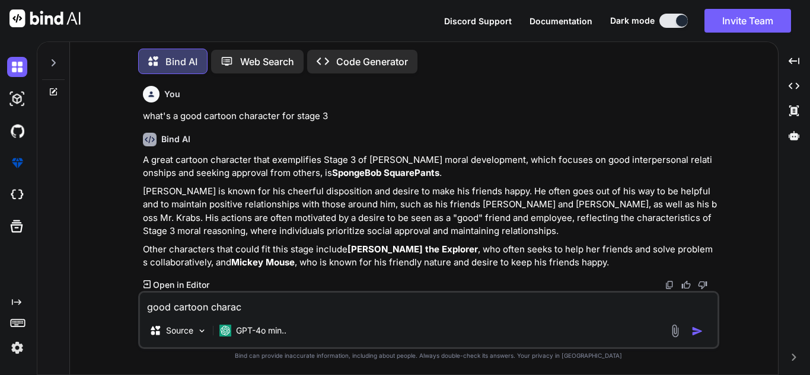
type textarea "good cartoon charact"
type textarea "x"
type textarea "good cartoon characte"
type textarea "x"
type textarea "good cartoon character"
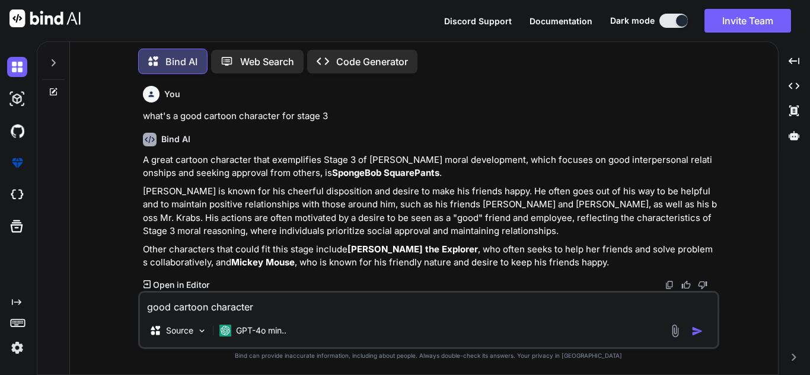
type textarea "x"
type textarea "good cartoon character"
type textarea "x"
type textarea "good cartoon character f"
type textarea "x"
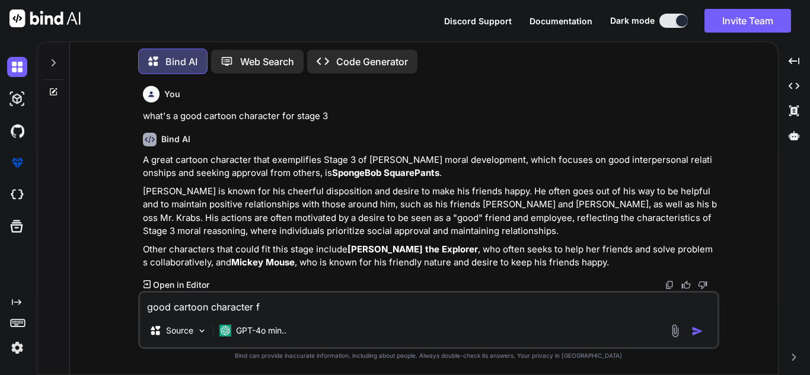
type textarea "good cartoon character fo"
type textarea "x"
type textarea "good cartoon character for"
type textarea "x"
type textarea "good cartoon character for"
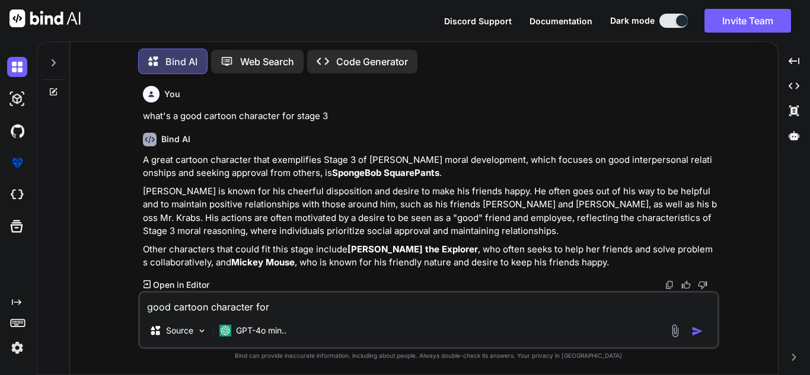
type textarea "x"
type textarea "good cartoon character for s"
type textarea "x"
type textarea "good cartoon character for st"
type textarea "x"
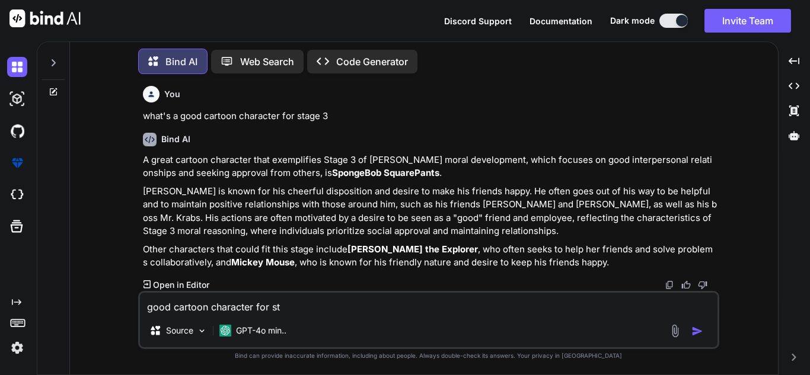
type textarea "good cartoon character for [PERSON_NAME]"
type textarea "x"
type textarea "good cartoon character for stag"
type textarea "x"
type textarea "good cartoon character for stage"
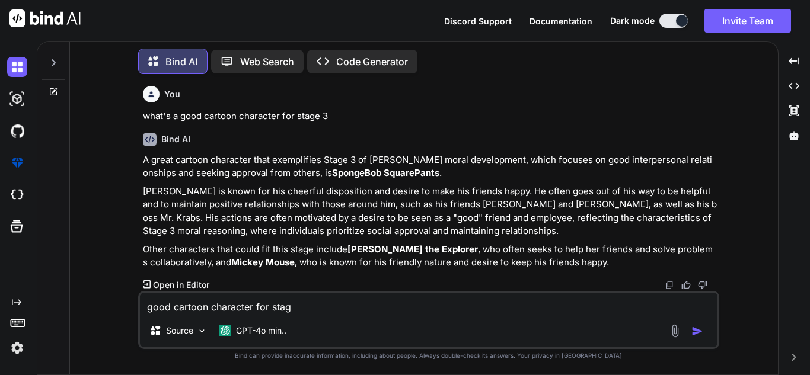
type textarea "x"
type textarea "good cartoon character for stage"
type textarea "x"
type textarea "good cartoon character for stage 2"
type textarea "x"
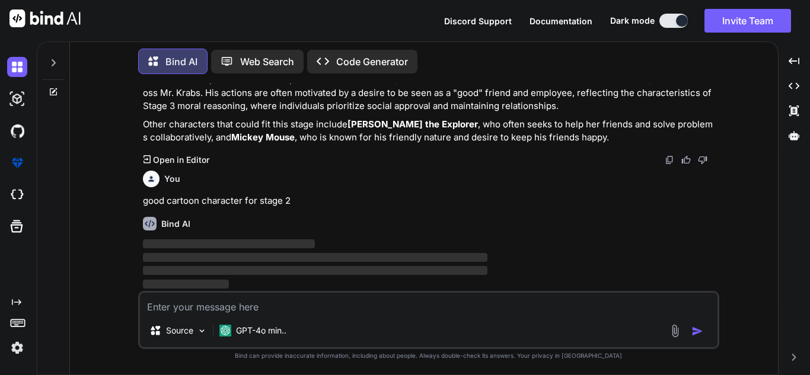
scroll to position [842, 0]
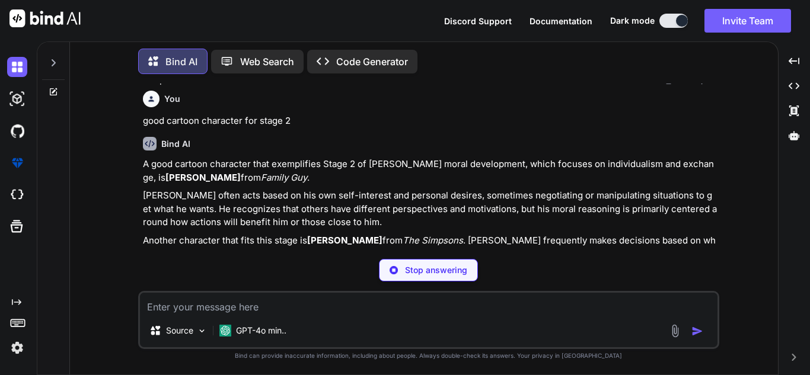
type textarea "x"
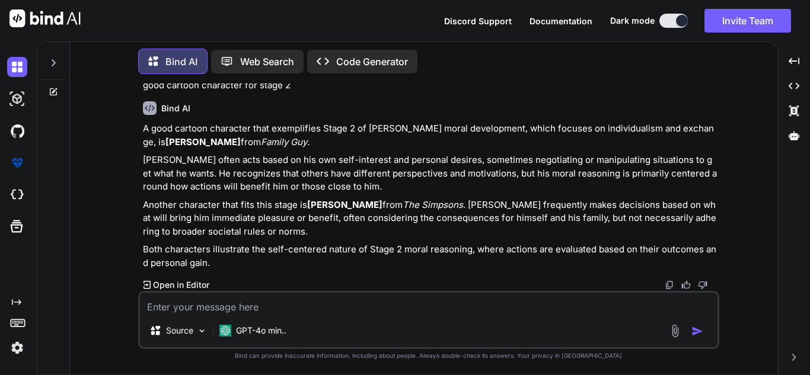
scroll to position [903, 0]
type textarea "s"
type textarea "x"
type textarea "st"
type textarea "x"
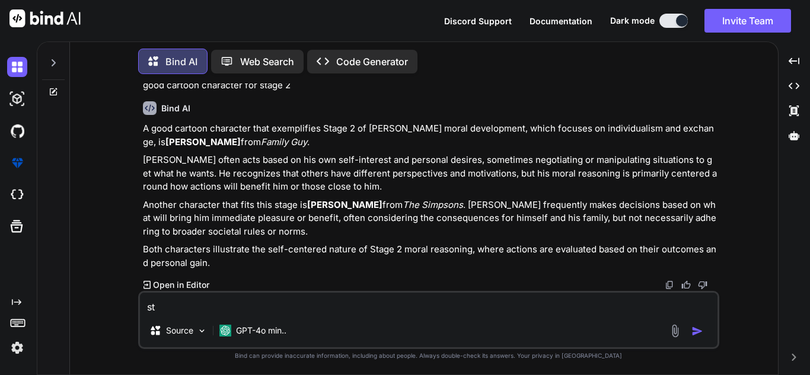
type textarea "sta"
type textarea "x"
type textarea "stag"
type textarea "x"
type textarea "stage"
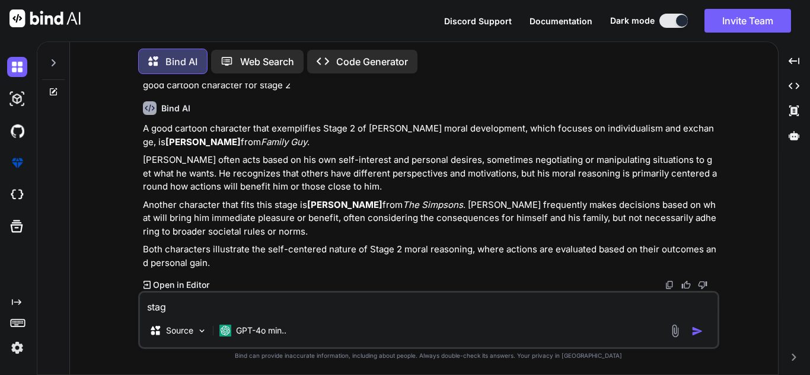
type textarea "x"
type textarea "stage"
type textarea "x"
type textarea "stage 4"
type textarea "x"
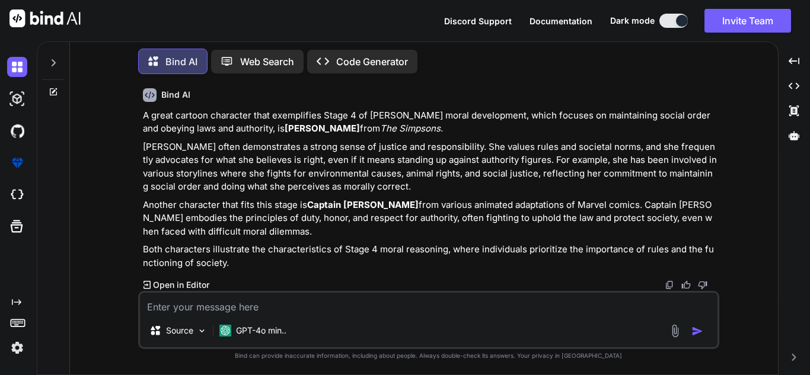
scroll to position [1212, 0]
drag, startPoint x: 607, startPoint y: 200, endPoint x: 659, endPoint y: 225, distance: 57.8
click at [659, 225] on p "Another character that fits this stage is Captain [PERSON_NAME] from various an…" at bounding box center [430, 219] width 574 height 40
click at [653, 218] on p "Another character that fits this stage is Captain [PERSON_NAME] from various an…" at bounding box center [430, 219] width 574 height 40
click at [336, 61] on p "Code Generator" at bounding box center [372, 62] width 72 height 14
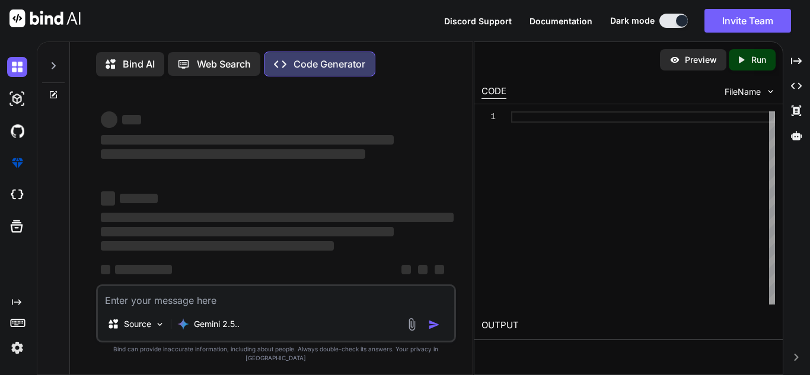
type textarea "x"
type textarea "ca"
type textarea "x"
type textarea "can"
type textarea "x"
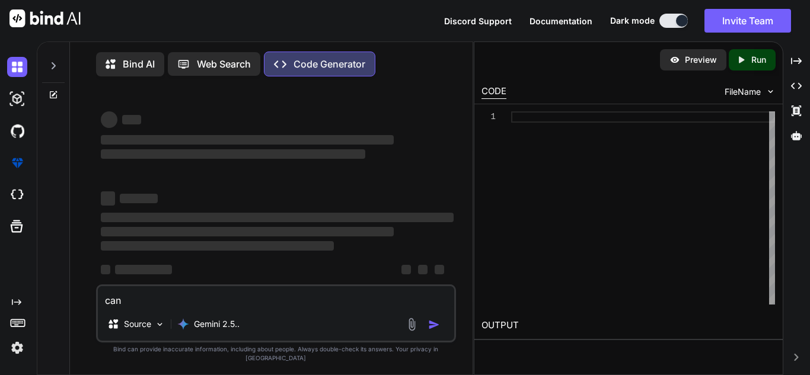
type textarea "can"
type textarea "x"
type textarea "can y"
type textarea "x"
type textarea "can you"
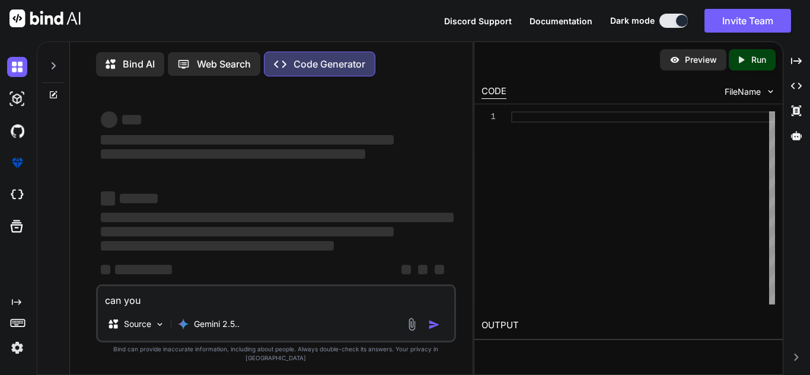
type textarea "x"
type textarea "can you"
type textarea "x"
type textarea "can you fix this code"
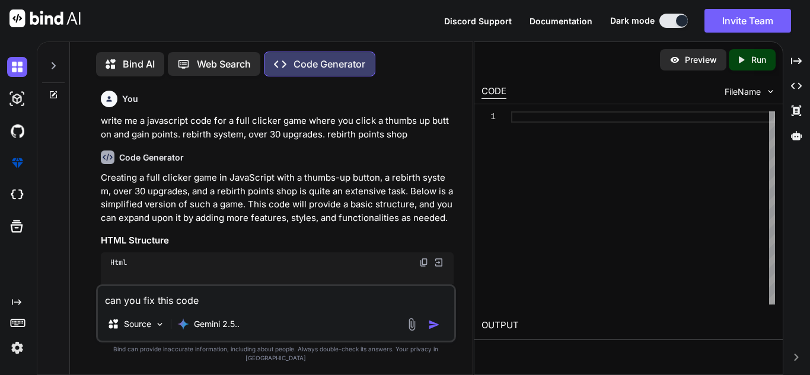
type textarea "x"
type textarea "can you fix this code"
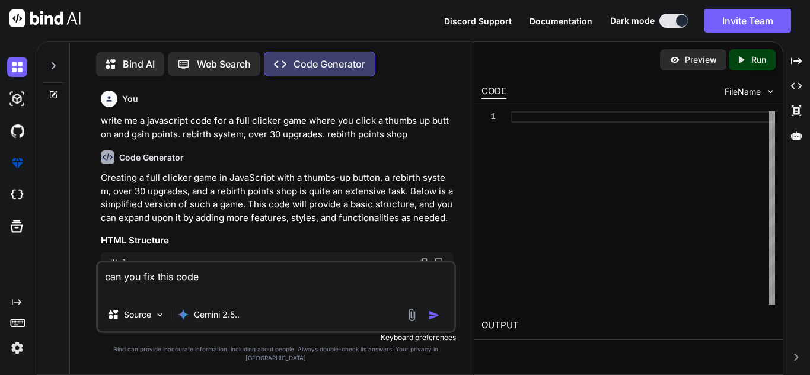
type textarea "x"
type textarea "can you fix this code"
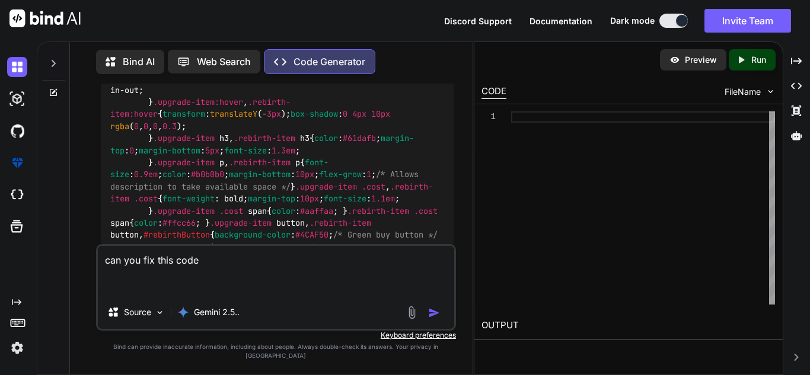
scroll to position [6005, 0]
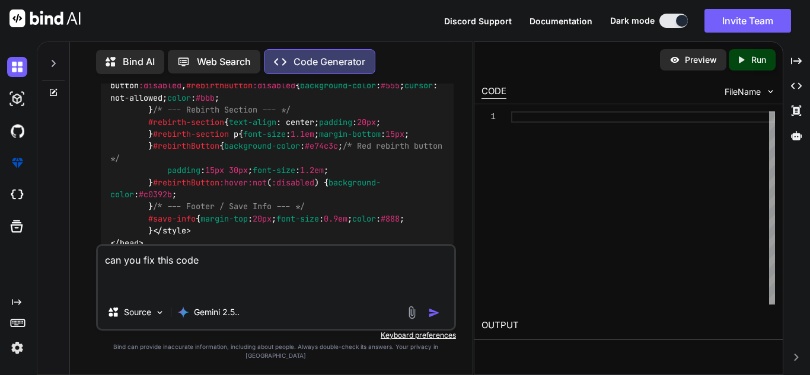
type textarea "x"
type textarea "can you fix this code <!DOCTYPE html> <html lang="en"> <head> <meta charset="UT…"
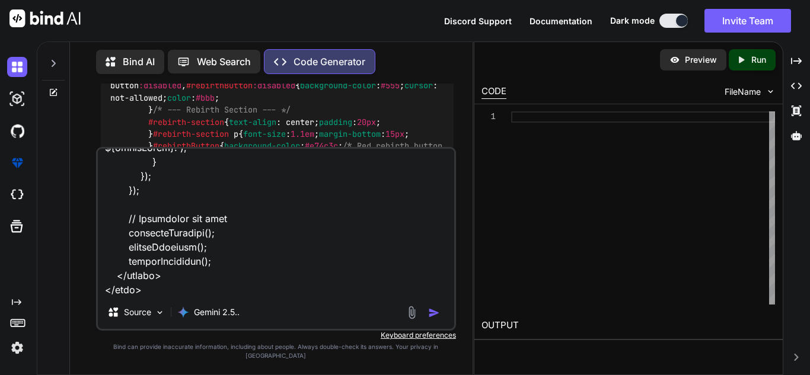
type textarea "x"
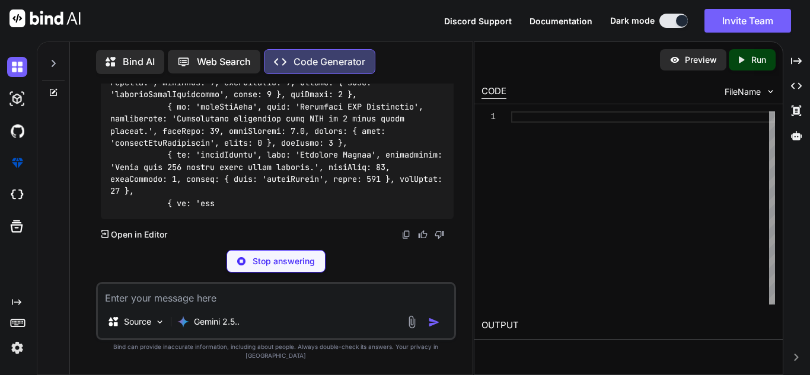
scroll to position [32341, 0]
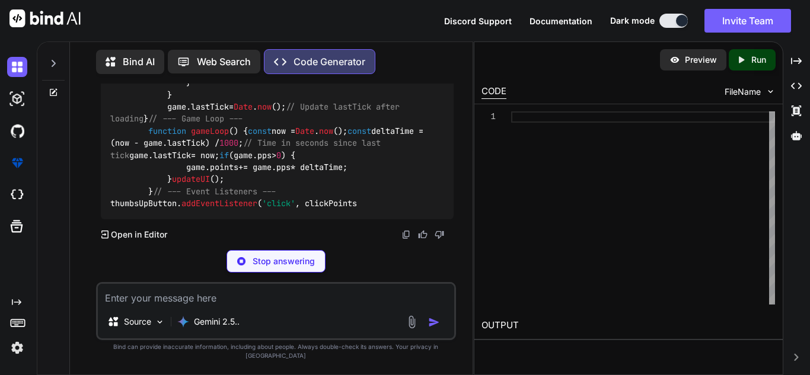
type textarea "x"
type textarea "initGame(); </script> </body> </html>"
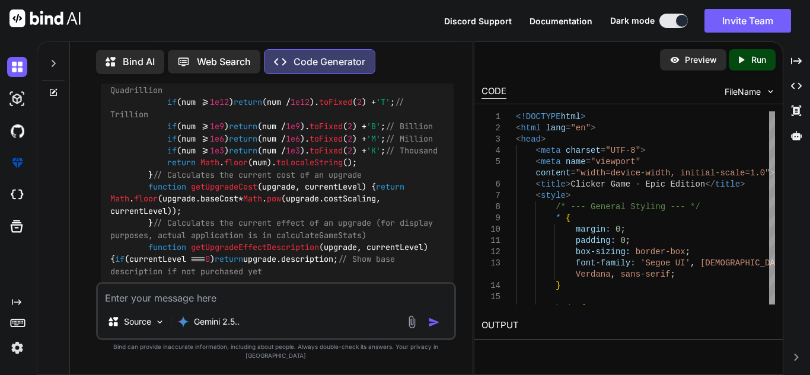
scroll to position [23803, 0]
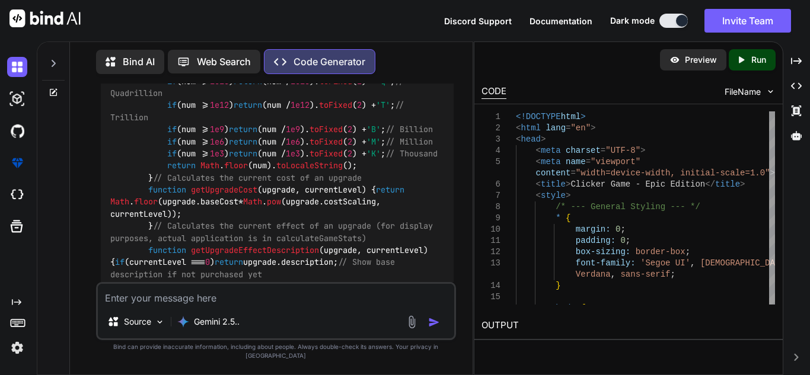
click at [154, 305] on textarea at bounding box center [276, 294] width 356 height 21
type textarea "x"
type textarea "th"
type textarea "x"
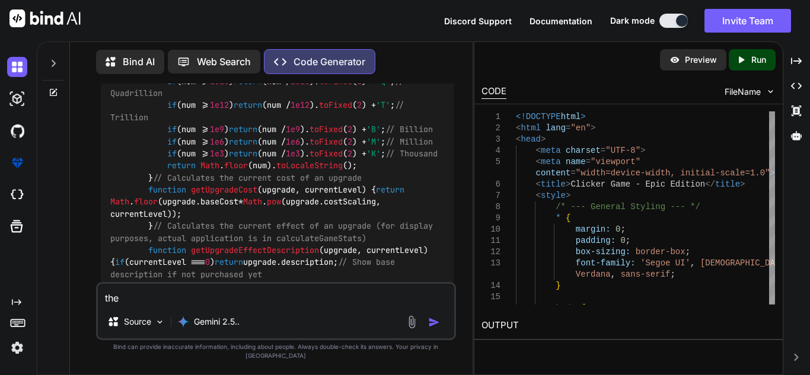
type textarea "the"
type textarea "x"
type textarea "the u"
type textarea "x"
type textarea "the up"
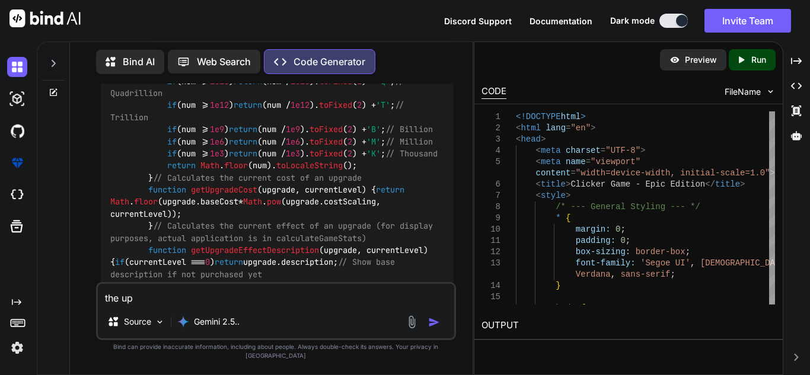
type textarea "x"
type textarea "the upg"
type textarea "x"
type textarea "the upgra"
type textarea "x"
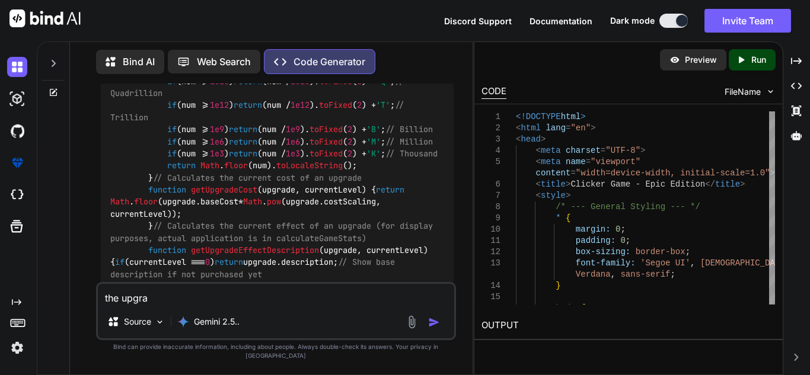
type textarea "the upgrad"
type textarea "x"
type textarea "the"
type textarea "x"
type textarea "the upgrades"
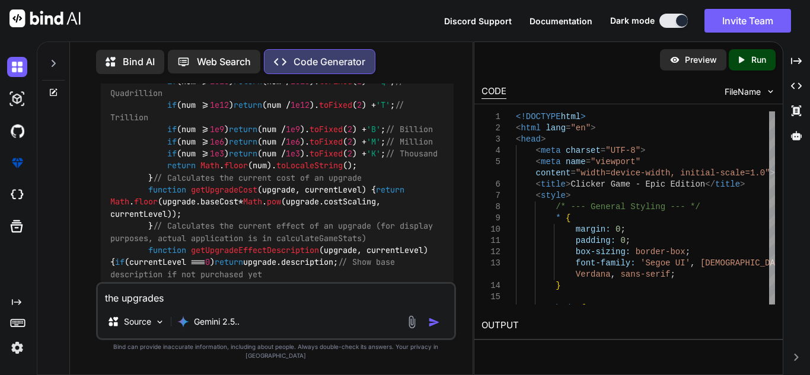
type textarea "x"
type textarea "the upgrades bu"
type textarea "x"
type textarea "the upgrades but"
type textarea "x"
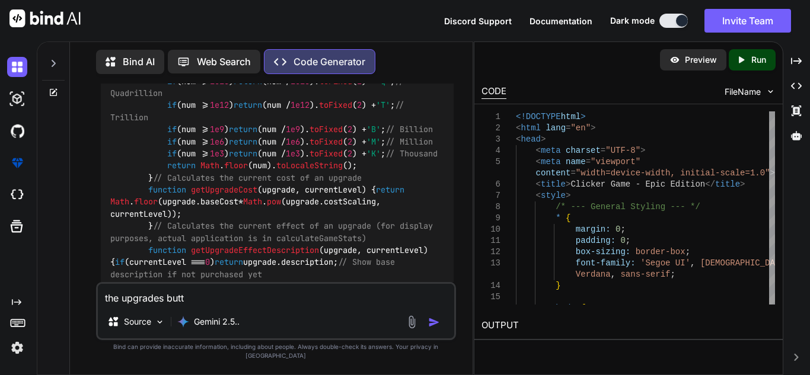
type textarea "the upgrades butto"
type textarea "x"
type textarea "the upgrades button"
type textarea "x"
type textarea "the upgrades buttons"
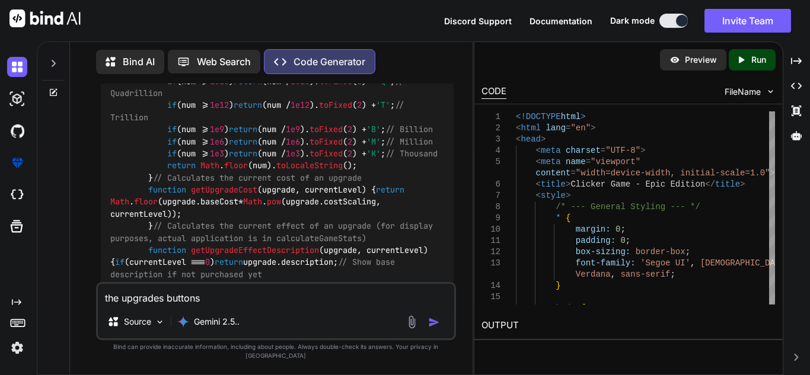
type textarea "x"
type textarea "the upgrades buttons d"
type textarea "x"
type textarea "the upgrades buttons do"
type textarea "x"
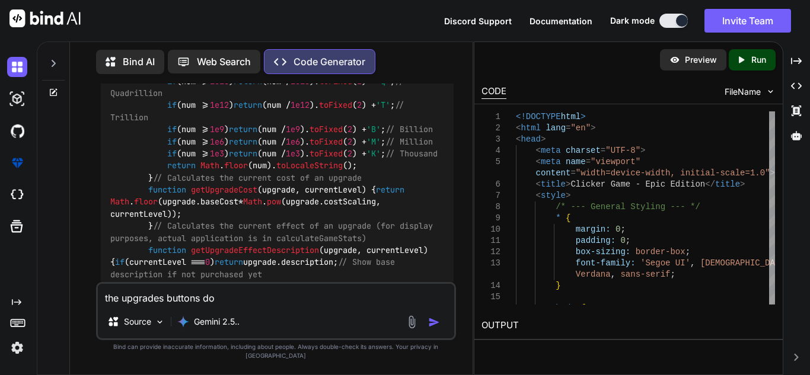
type textarea "the upgrades buttons don"
type textarea "x"
type textarea "the upgrades buttons don't"
type textarea "x"
type textarea "the upgrades buttons don't wo"
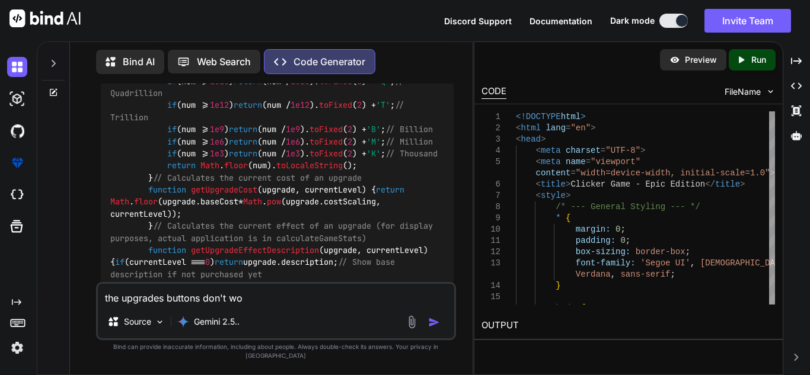
type textarea "x"
type textarea "the upgrades buttons don't wor"
type textarea "x"
type textarea "the upgrades buttons don't work"
type textarea "x"
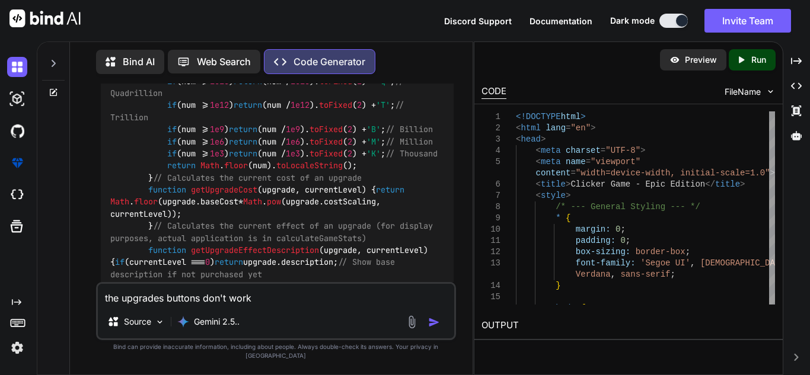
type textarea "the upgrades buttons don't work,"
type textarea "x"
type textarea "the upgrades buttons don't work,"
type textarea "x"
type textarea "the upgrades buttons don't work, y"
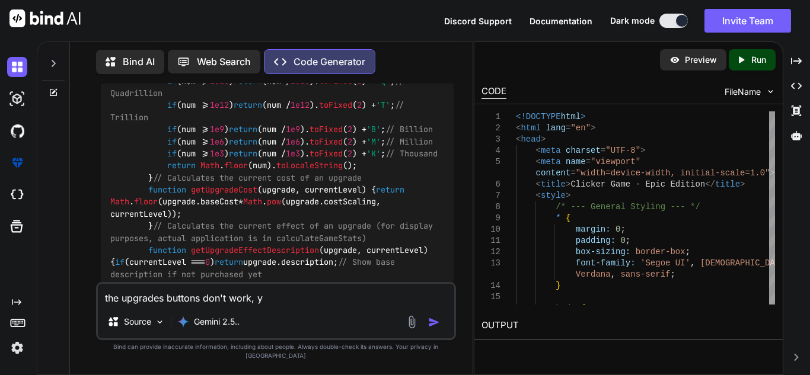
type textarea "x"
type textarea "the upgrades buttons don't work, yo"
type textarea "x"
type textarea "the upgrades buttons don't work, you"
type textarea "x"
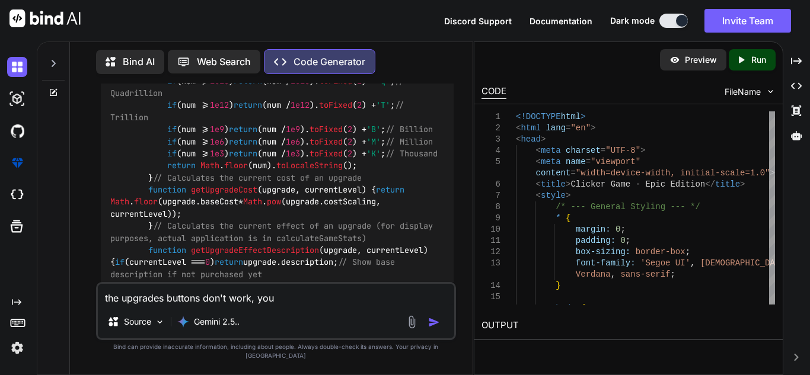
type textarea "the upgrades buttons don't work, you"
type textarea "x"
type textarea "the upgrades buttons don't work, you ca"
type textarea "x"
type textarea "the upgrades buttons don't work, you can"
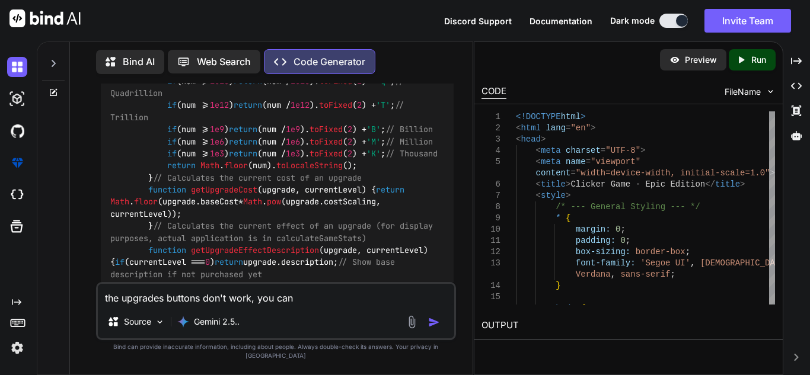
type textarea "x"
type textarea "the upgrades buttons don't work, you cant"
type textarea "x"
type textarea "the upgrades buttons don't work, you cant b"
type textarea "x"
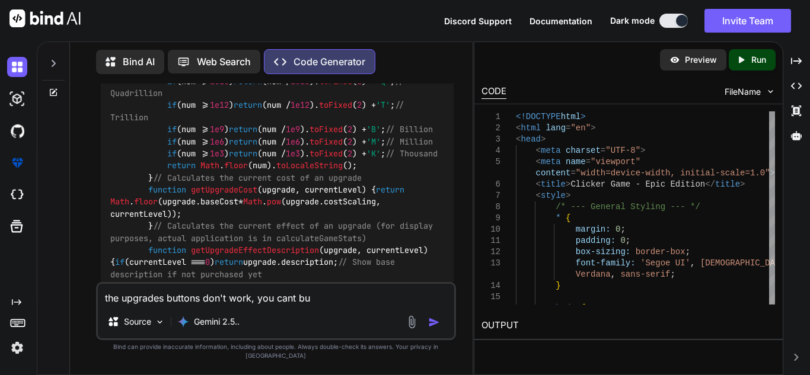
type textarea "the upgrades buttons don't work, you cant buy"
type textarea "x"
type textarea "the upgrades buttons don't work, you cant buy"
type textarea "x"
type textarea "the upgrades buttons don't work, you cant buy up"
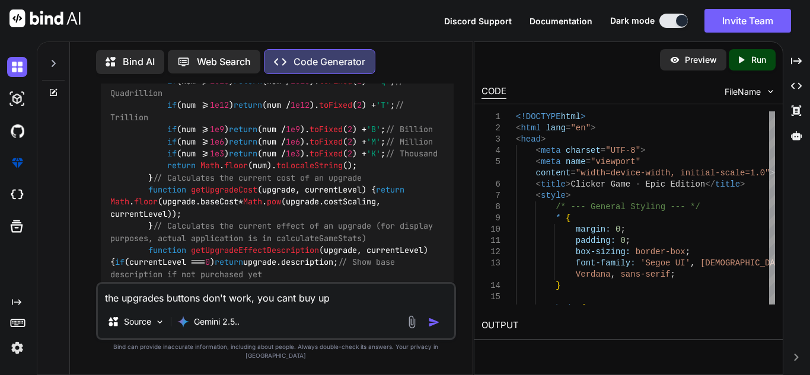
type textarea "x"
type textarea "the upgrades buttons don't work, you cant buy upg"
type textarea "x"
type textarea "the upgrades buttons don't work, you cant buy upgr"
type textarea "x"
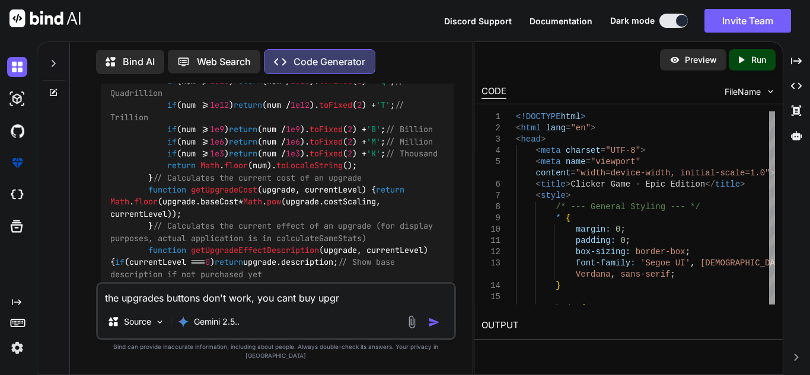
type textarea "the upgrades buttons don't work, you cant buy upgra"
type textarea "x"
type textarea "the upgrades buttons don't work, you cant buy upgrad"
type textarea "x"
type textarea "the upgrades buttons don't work, you cant buy upgrade"
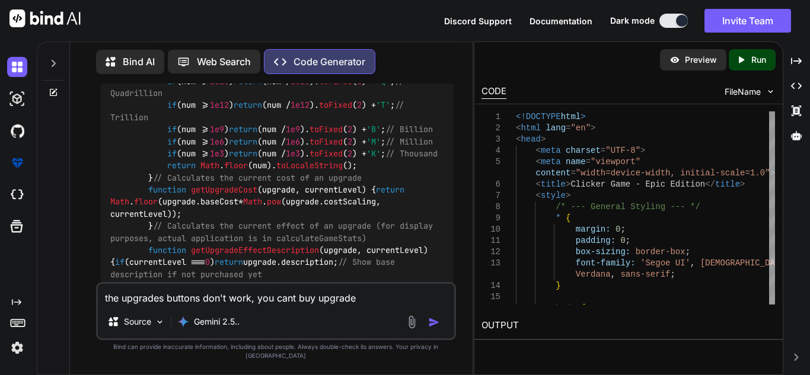
type textarea "x"
type textarea "the upgrades buttons don't work, you cant buy upgrades"
type textarea "x"
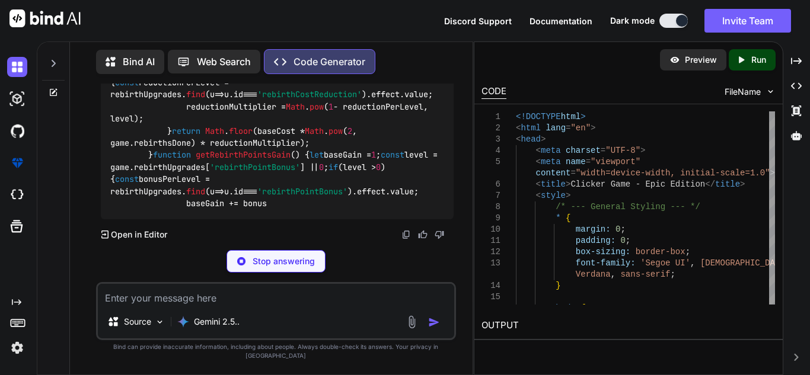
scroll to position [53378, 0]
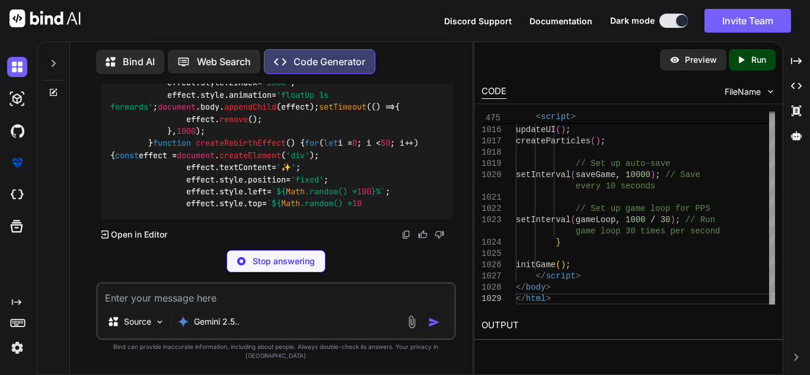
click at [757, 58] on p "Run" at bounding box center [758, 60] width 15 height 12
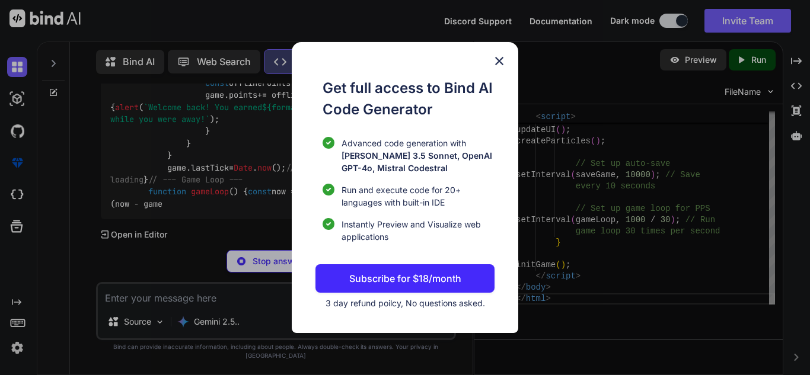
click at [499, 63] on img at bounding box center [499, 61] width 14 height 14
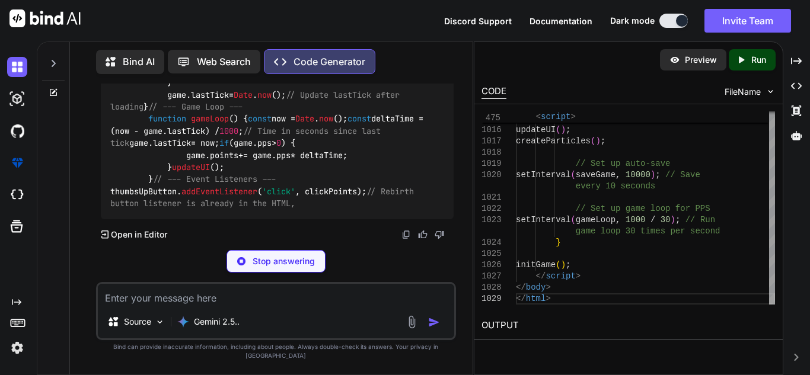
click at [747, 55] on icon "Created with Pixso." at bounding box center [743, 60] width 15 height 11
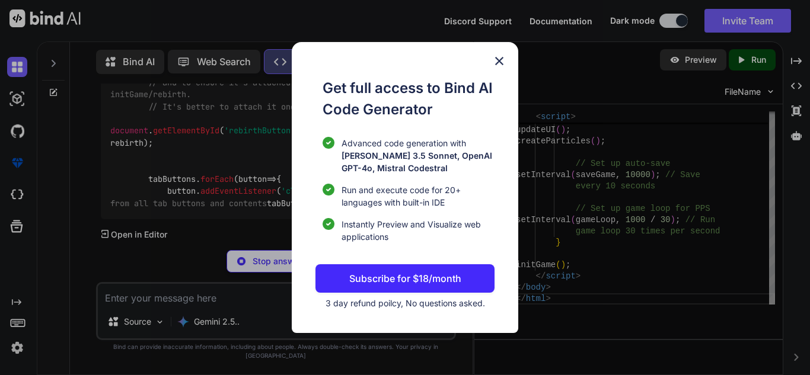
click at [501, 62] on img at bounding box center [499, 61] width 14 height 14
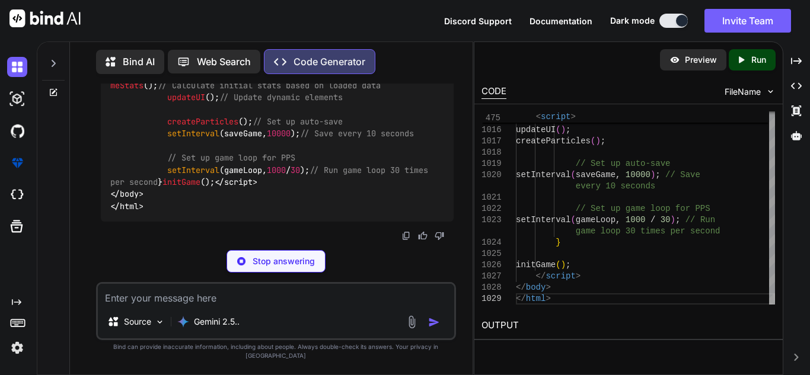
type textarea "x"
type textarea "// Set up game loop for PPS setInterval(gameLoop, 1000 / 30); // Run game loop …"
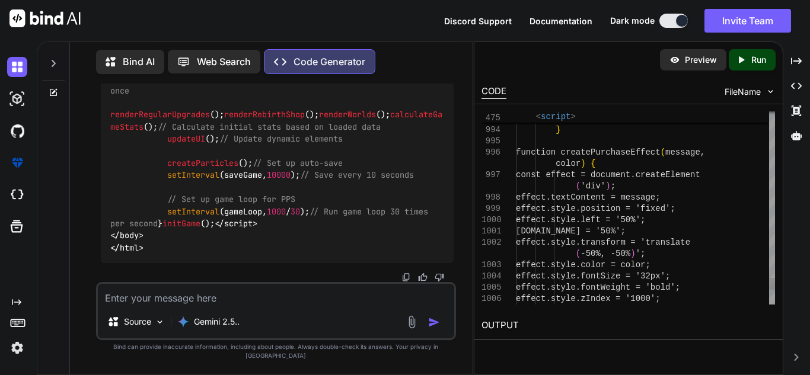
click at [702, 58] on p "Preview" at bounding box center [701, 60] width 32 height 12
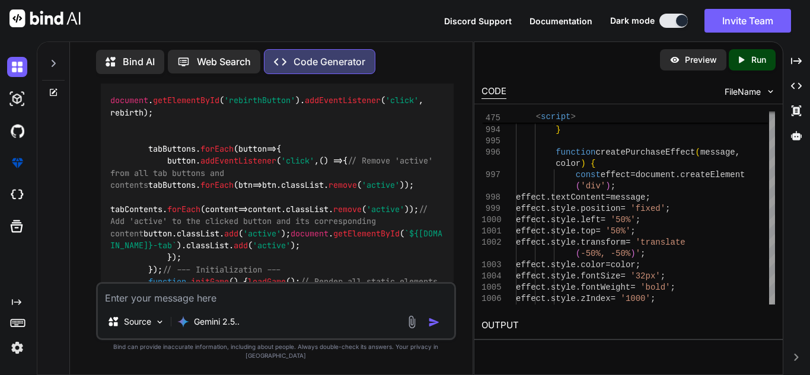
scroll to position [40271, 0]
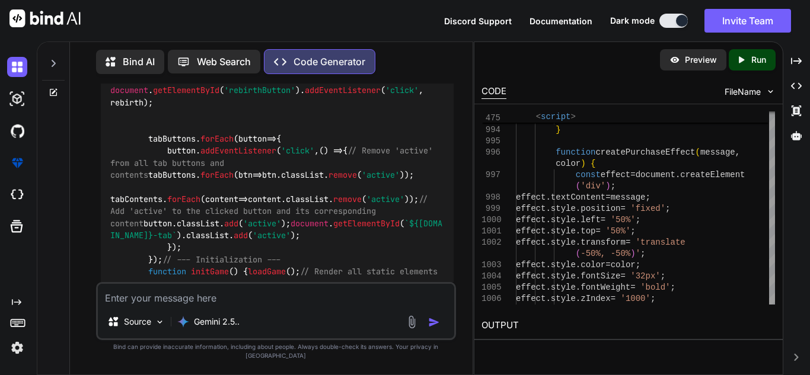
click at [317, 305] on textarea at bounding box center [276, 294] width 356 height 21
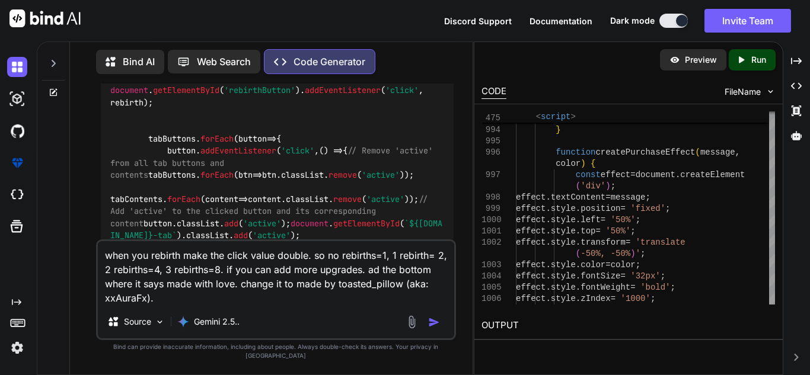
click at [356, 283] on textarea "when you rebirth make the click value double. so no rebirths=1, 1 rebirth= 2, 2…" at bounding box center [276, 273] width 356 height 64
click at [359, 283] on textarea "when you rebirth make the click value double. so no rebirths=1, 1 rebirth= 2, 2…" at bounding box center [276, 273] width 356 height 64
click at [286, 305] on textarea "when you rebirth make the click value double. so no rebirths=1, 1 rebirth= 2, 2…" at bounding box center [276, 273] width 356 height 64
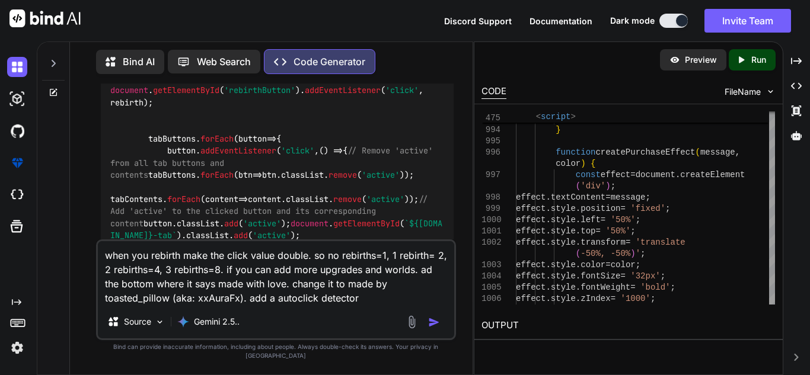
click at [248, 305] on textarea "when you rebirth make the click value double. so no rebirths=1, 1 rebirth= 2, 2…" at bounding box center [276, 273] width 356 height 64
click at [314, 305] on textarea "when you rebirth make the click value double. so no rebirths=1, 1 rebirth= 2, 2…" at bounding box center [276, 273] width 356 height 64
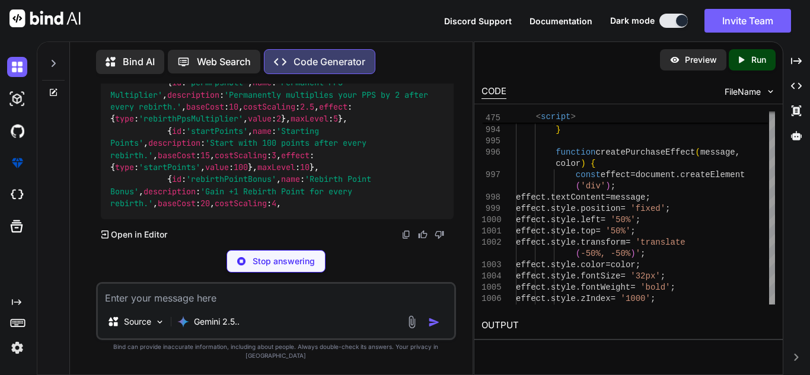
scroll to position [58247, 0]
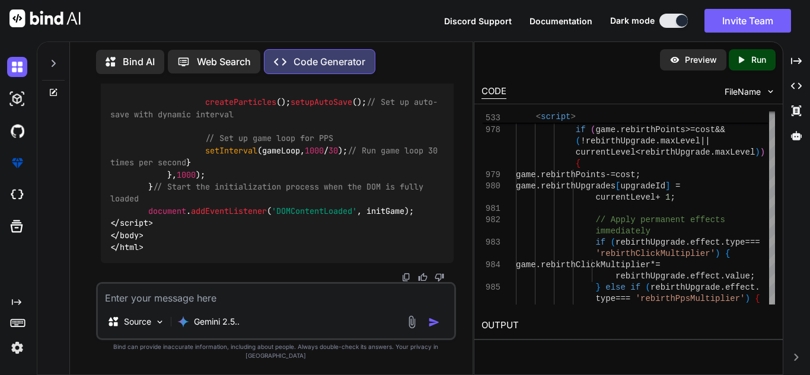
click at [281, 300] on textarea at bounding box center [276, 294] width 356 height 21
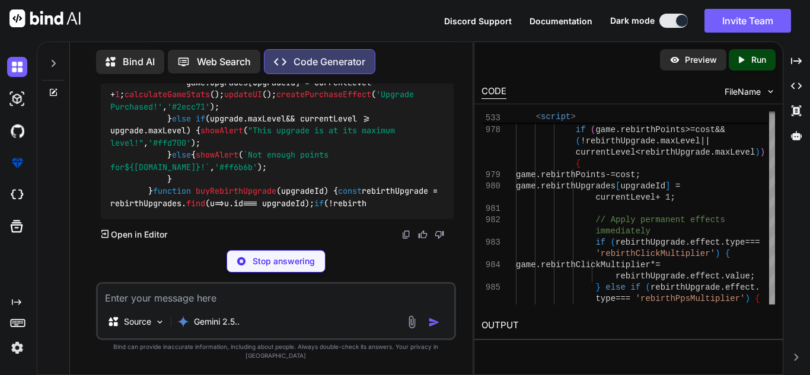
scroll to position [78948, 0]
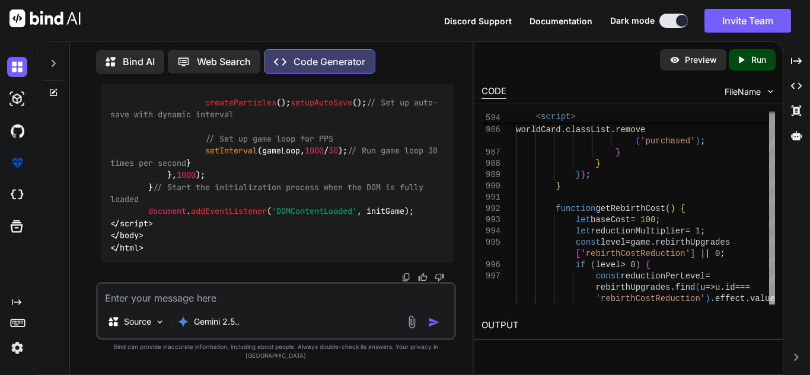
click at [249, 301] on textarea at bounding box center [276, 294] width 356 height 21
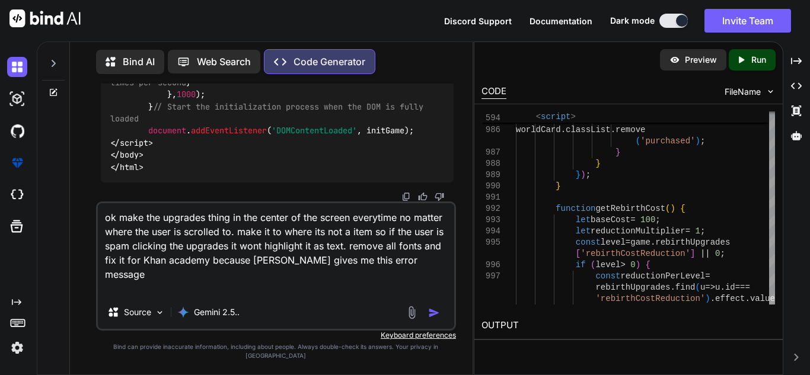
paste textarea "You're missing either a } or another property:value; pair following @keyframes …"
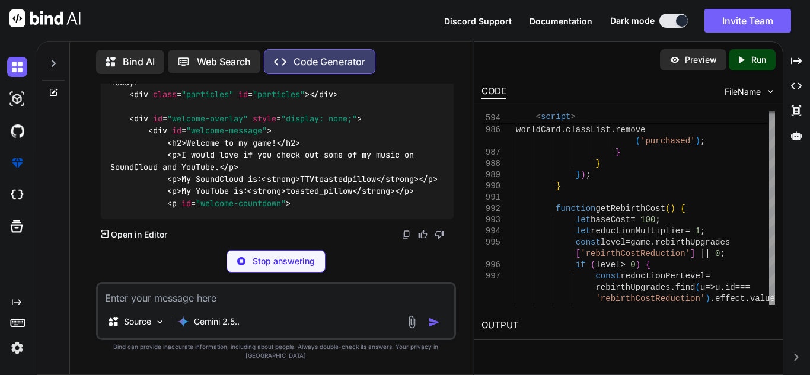
scroll to position [100901, 0]
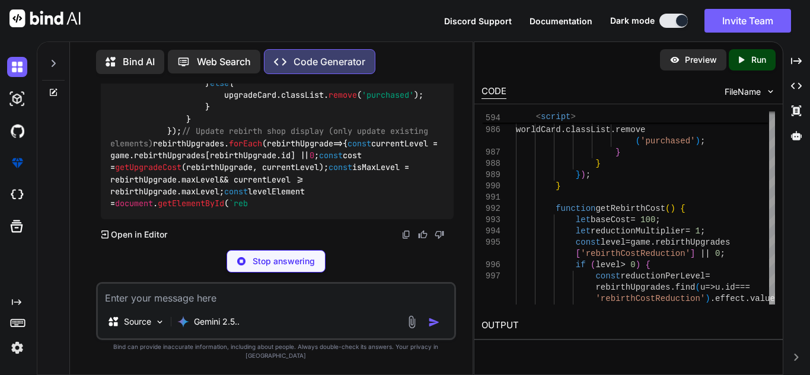
scroll to position [100891, 0]
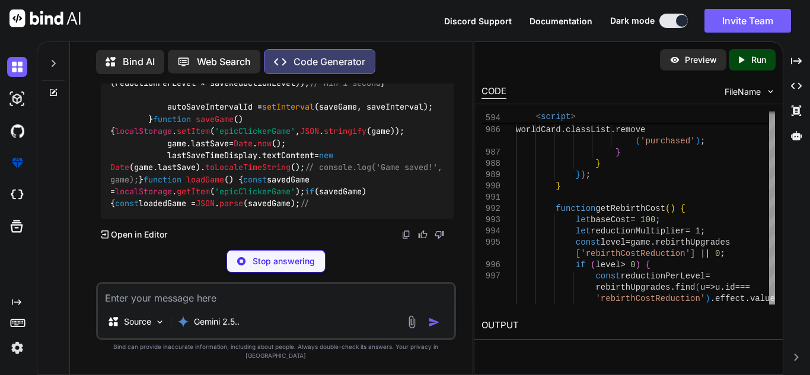
type textarea "x"
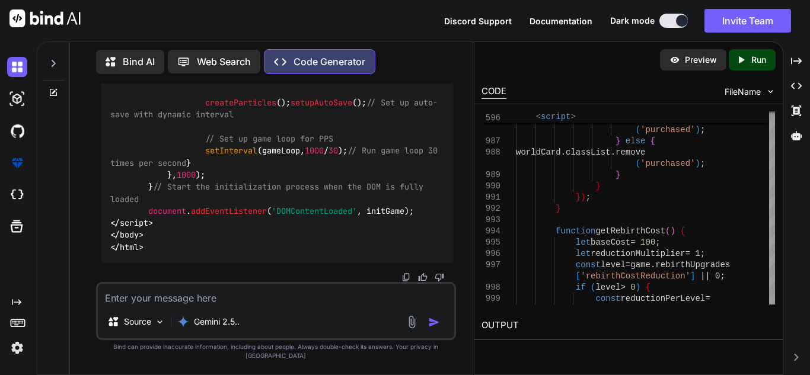
click at [255, 305] on textarea at bounding box center [276, 294] width 356 height 21
type textarea "same error line 433"
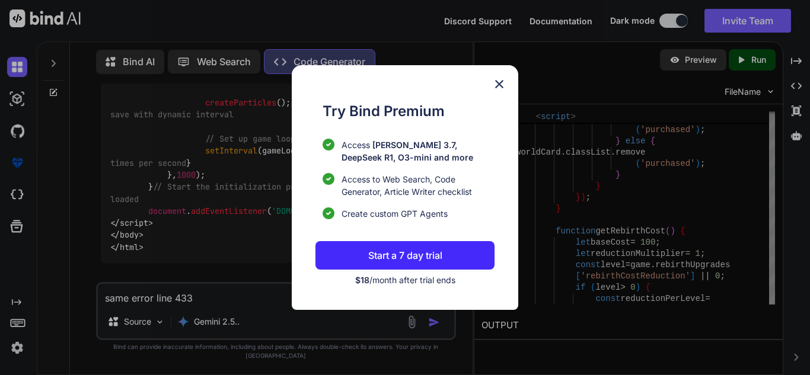
click at [500, 74] on div "Try Bind Premium Access Claude 3.7, DeepSeek R1, O3-mini and more Access to Web…" at bounding box center [405, 187] width 227 height 245
click at [500, 79] on img at bounding box center [499, 84] width 14 height 14
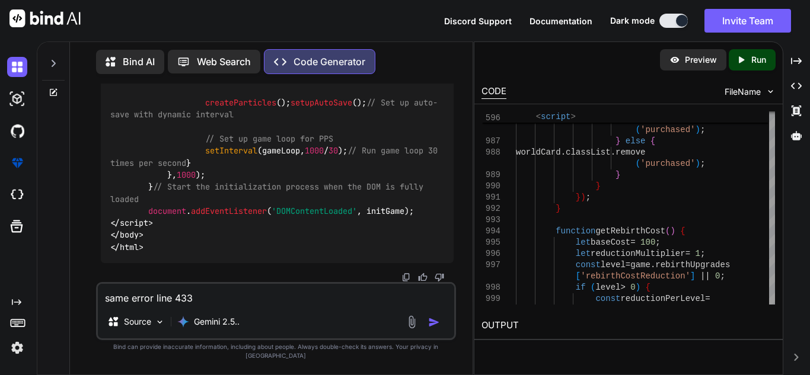
click at [332, 305] on textarea "same error line 433" at bounding box center [276, 294] width 356 height 21
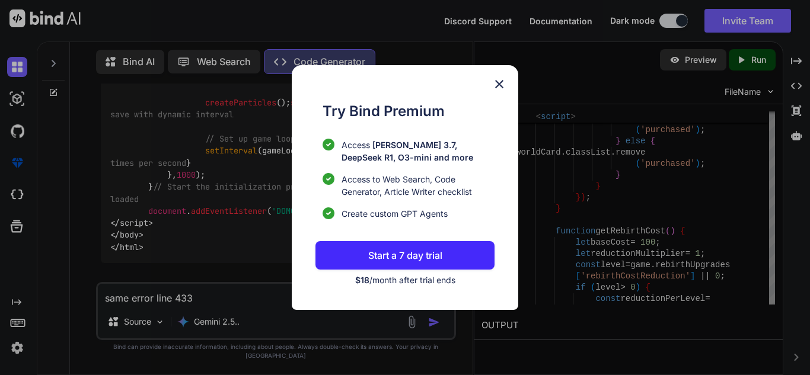
click at [505, 81] on img at bounding box center [499, 84] width 14 height 14
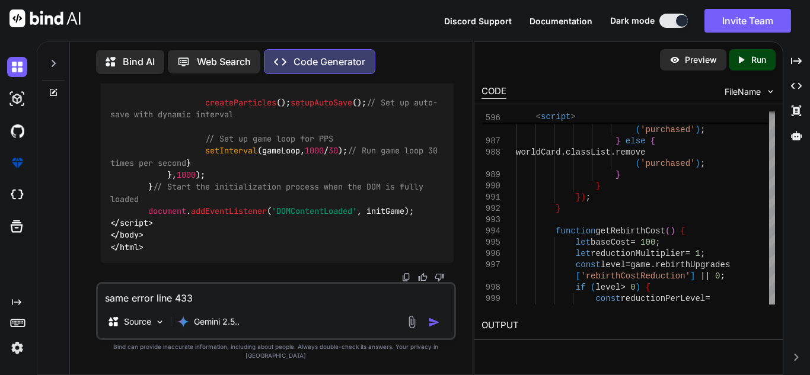
click at [228, 304] on textarea "same error line 433" at bounding box center [276, 294] width 356 height 21
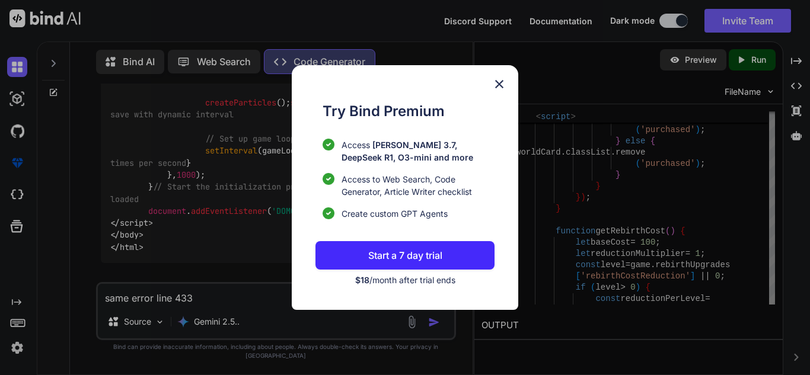
click at [496, 82] on img at bounding box center [499, 84] width 14 height 14
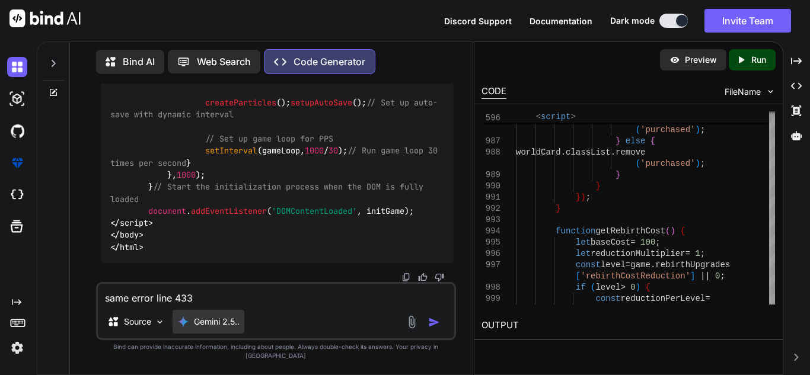
click at [216, 334] on div "Gemini 2.5.." at bounding box center [209, 322] width 72 height 24
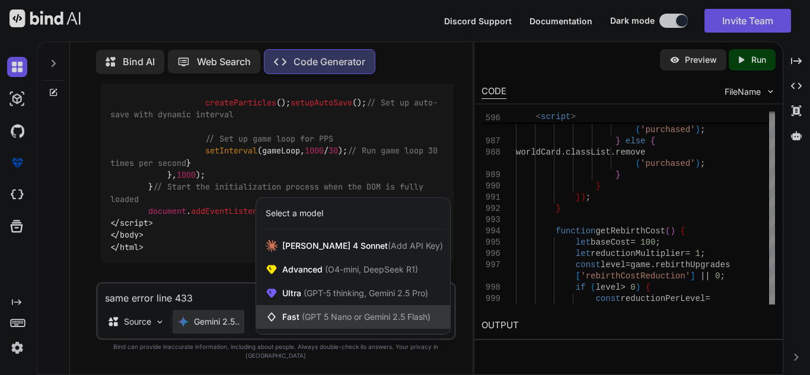
click at [300, 329] on div "Fast (GPT 5 Nano or Gemini 2.5 Flash)" at bounding box center [353, 317] width 194 height 24
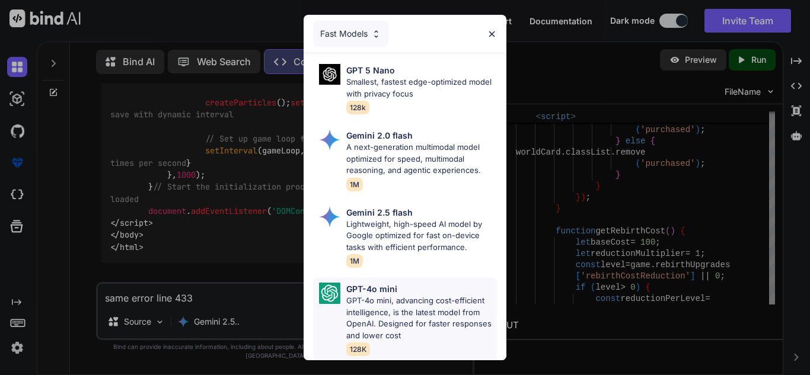
click at [361, 288] on p "GPT-4o mini" at bounding box center [371, 289] width 51 height 12
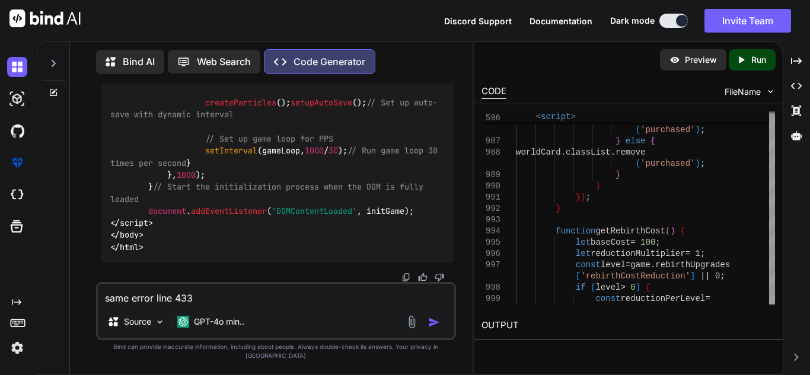
click at [290, 305] on textarea "same error line 433" at bounding box center [276, 294] width 356 height 21
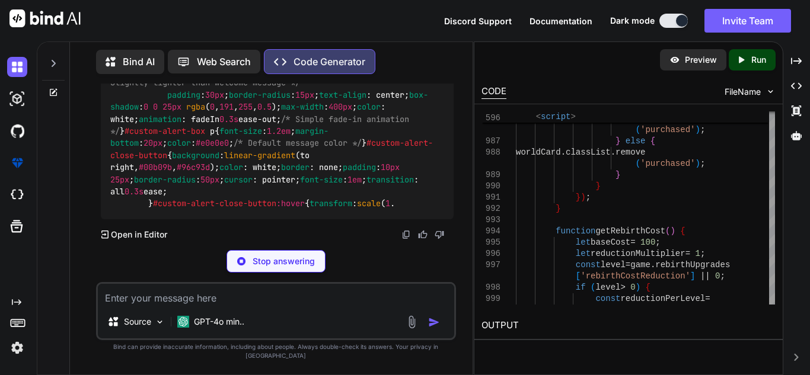
scroll to position [100888, 0]
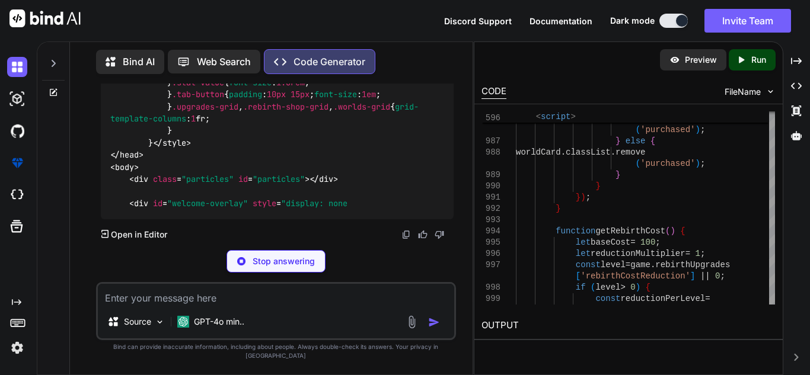
scroll to position [122448, 0]
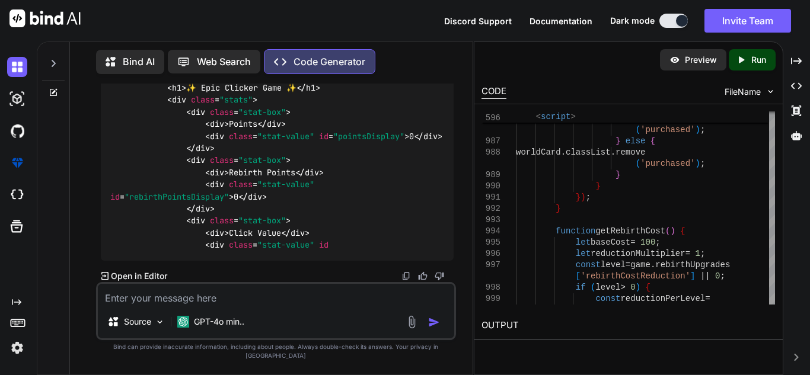
click at [336, 296] on textarea at bounding box center [276, 294] width 356 height 21
click at [321, 301] on textarea at bounding box center [276, 294] width 356 height 21
paste textarea "The error you're encountering is due to a strict CSS parser in Khan Academy tha…"
type textarea "The error you're encountering is due to a strict CSS parser in Khan Academy tha…"
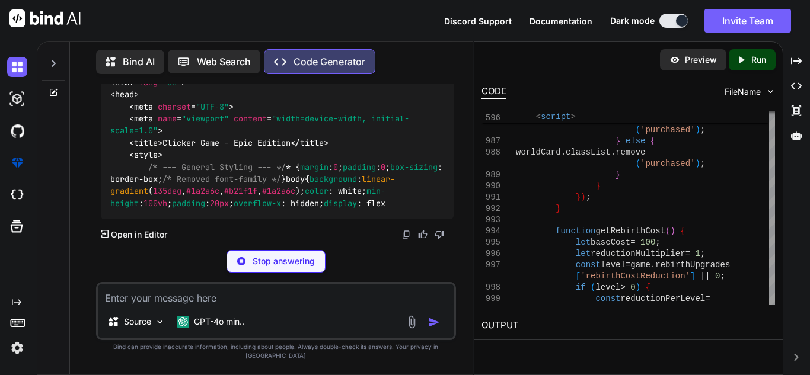
scroll to position [129330, 0]
